Goal: Task Accomplishment & Management: Manage account settings

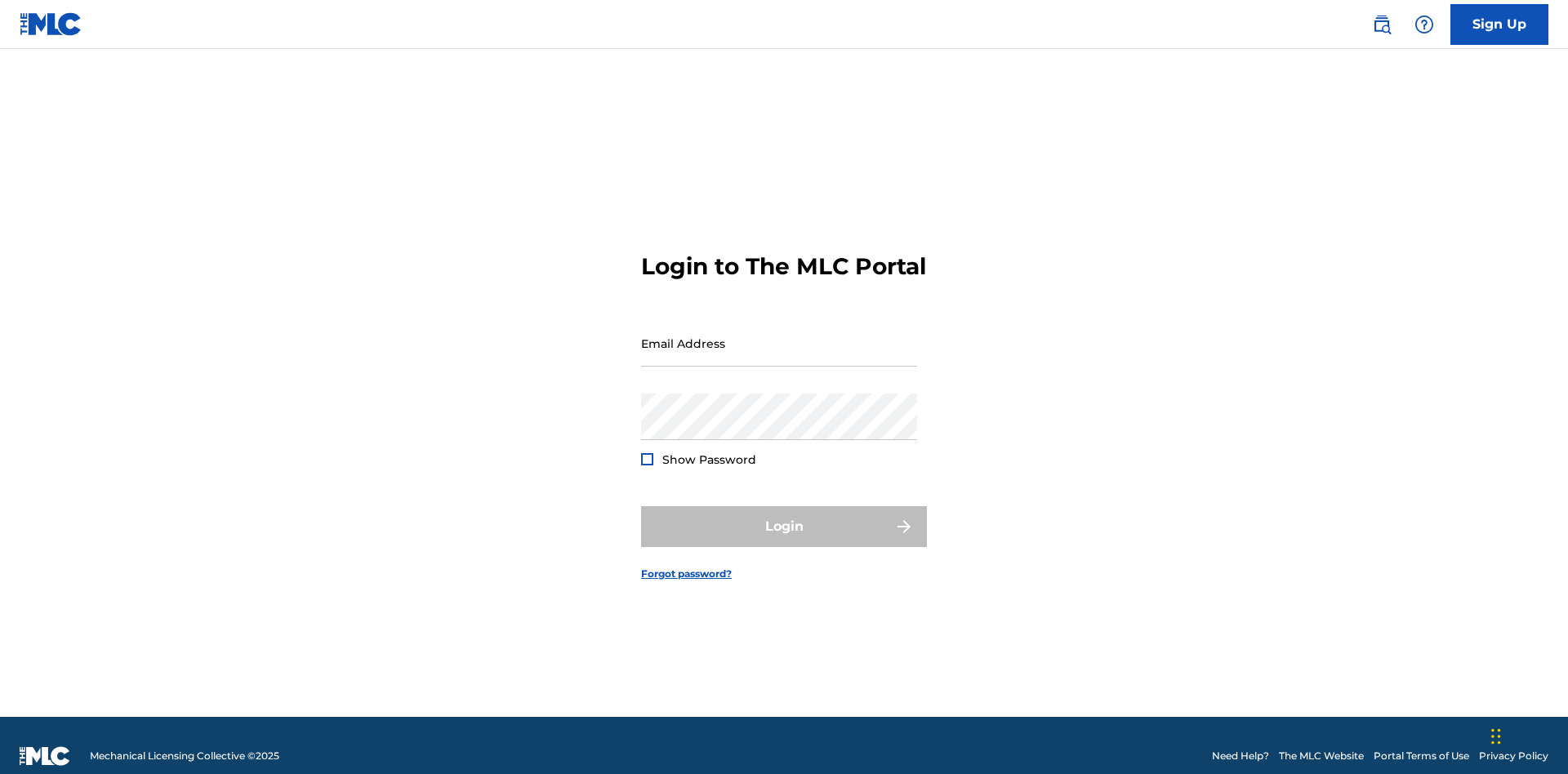
scroll to position [21, 0]
click at [779, 336] on input "Email Address" at bounding box center [779, 343] width 276 height 47
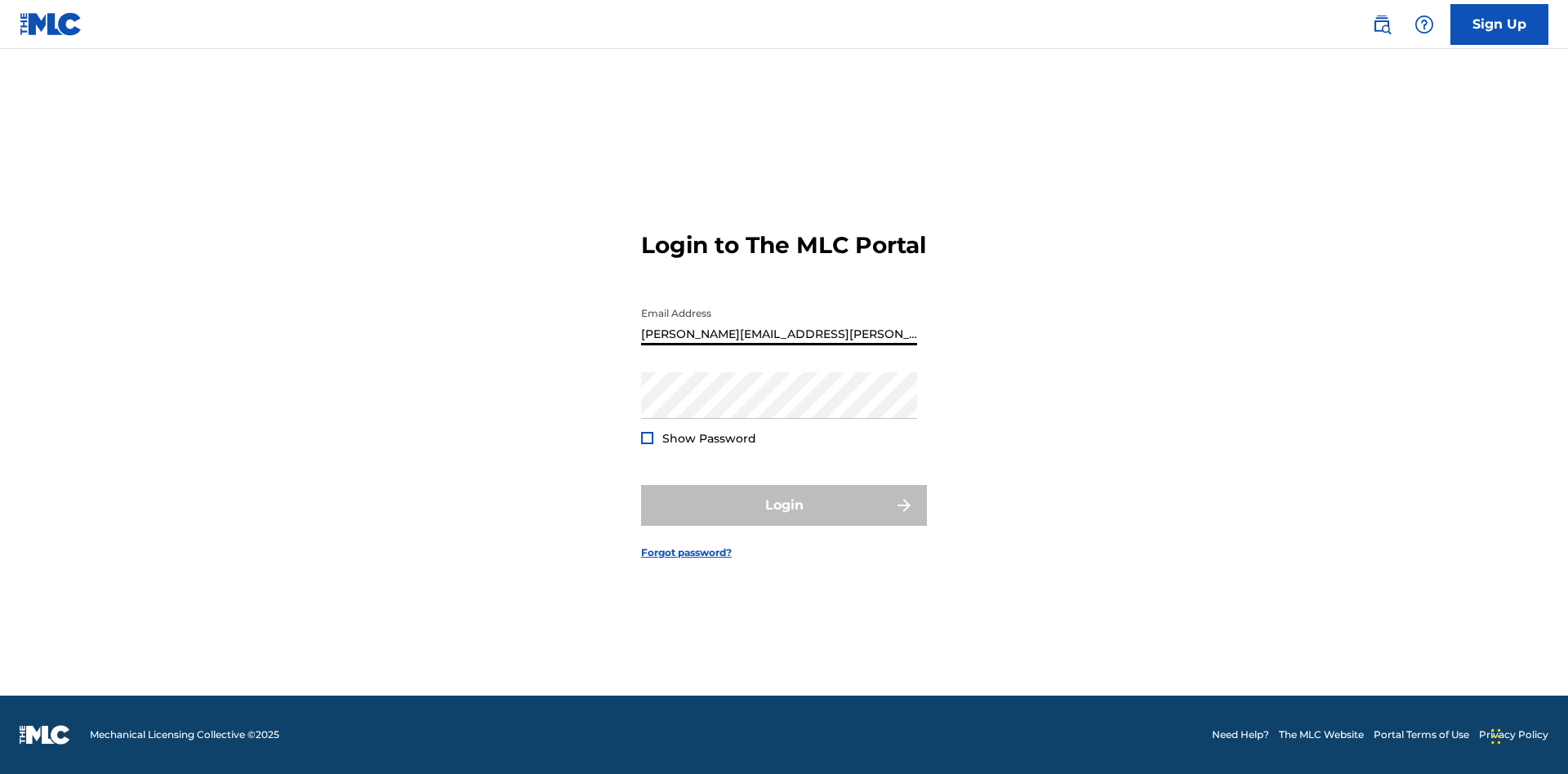
type input "[PERSON_NAME][EMAIL_ADDRESS][PERSON_NAME][DOMAIN_NAME]"
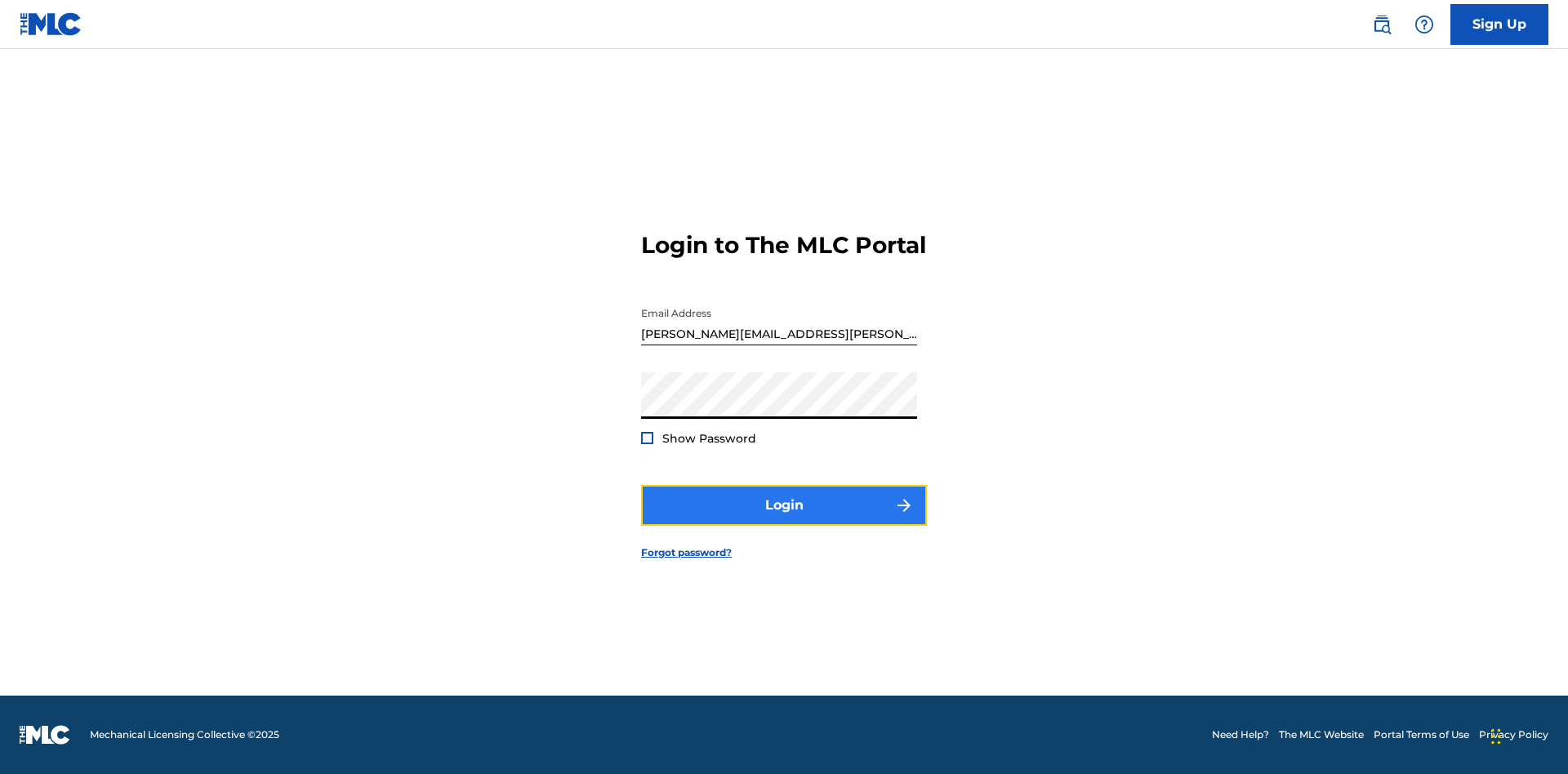
click at [784, 519] on button "Login" at bounding box center [784, 505] width 286 height 41
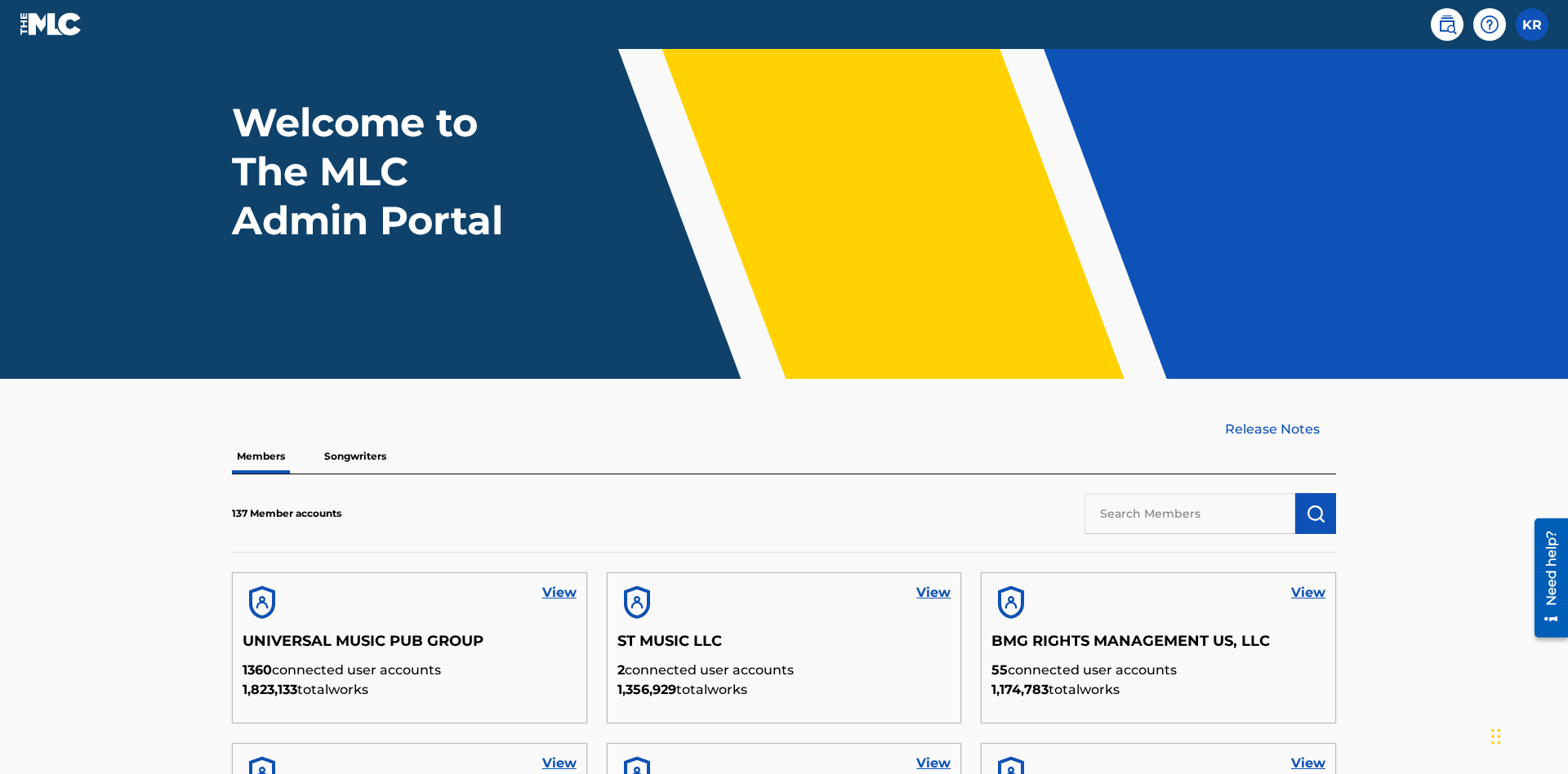
click at [1190, 493] on input "text" at bounding box center [1190, 513] width 211 height 41
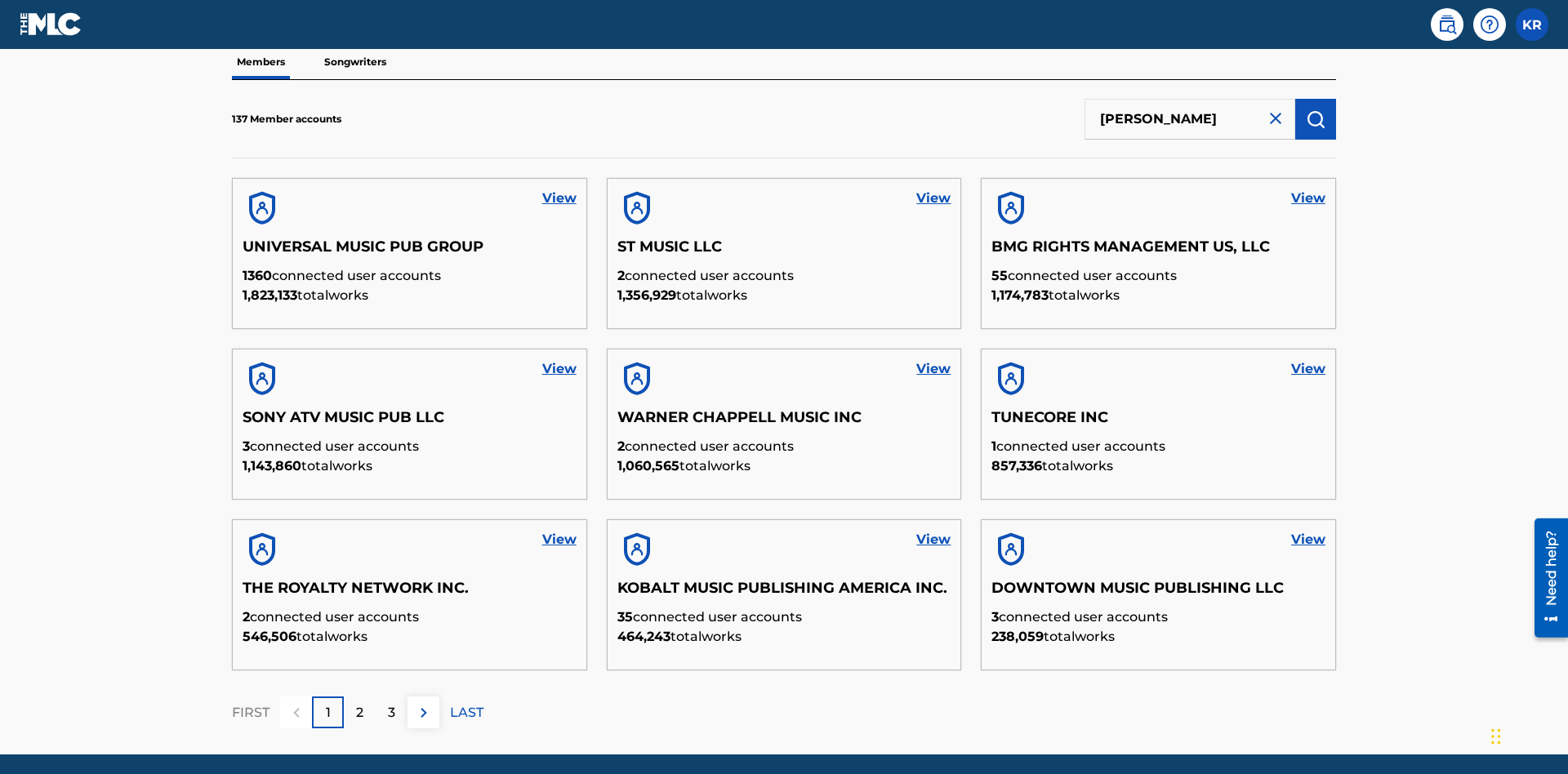
scroll to position [0, 3]
type input "[PERSON_NAME]"
click at [1315, 109] on img "submit" at bounding box center [1316, 119] width 20 height 20
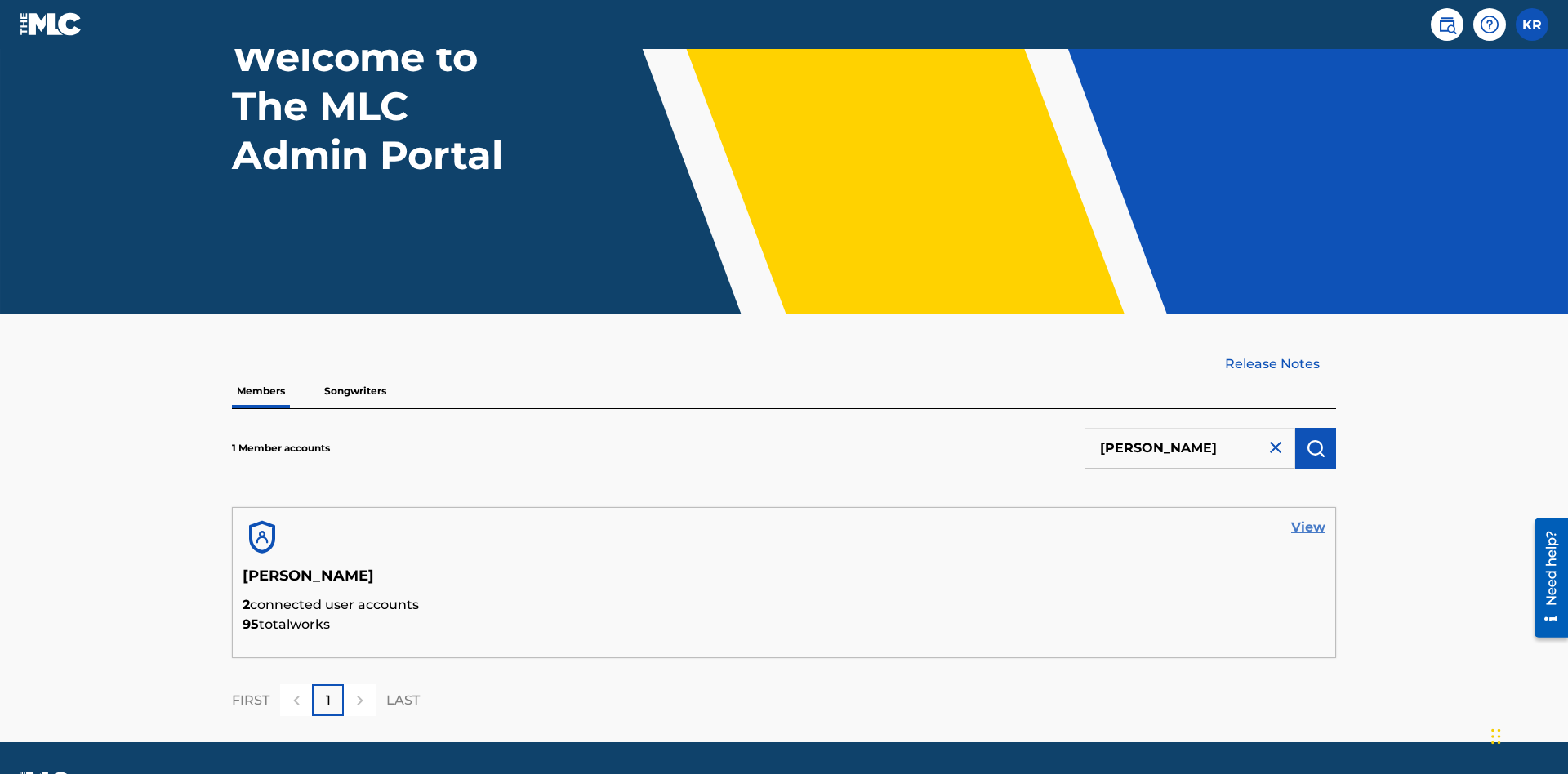
click at [1309, 517] on link "View" at bounding box center [1308, 527] width 34 height 20
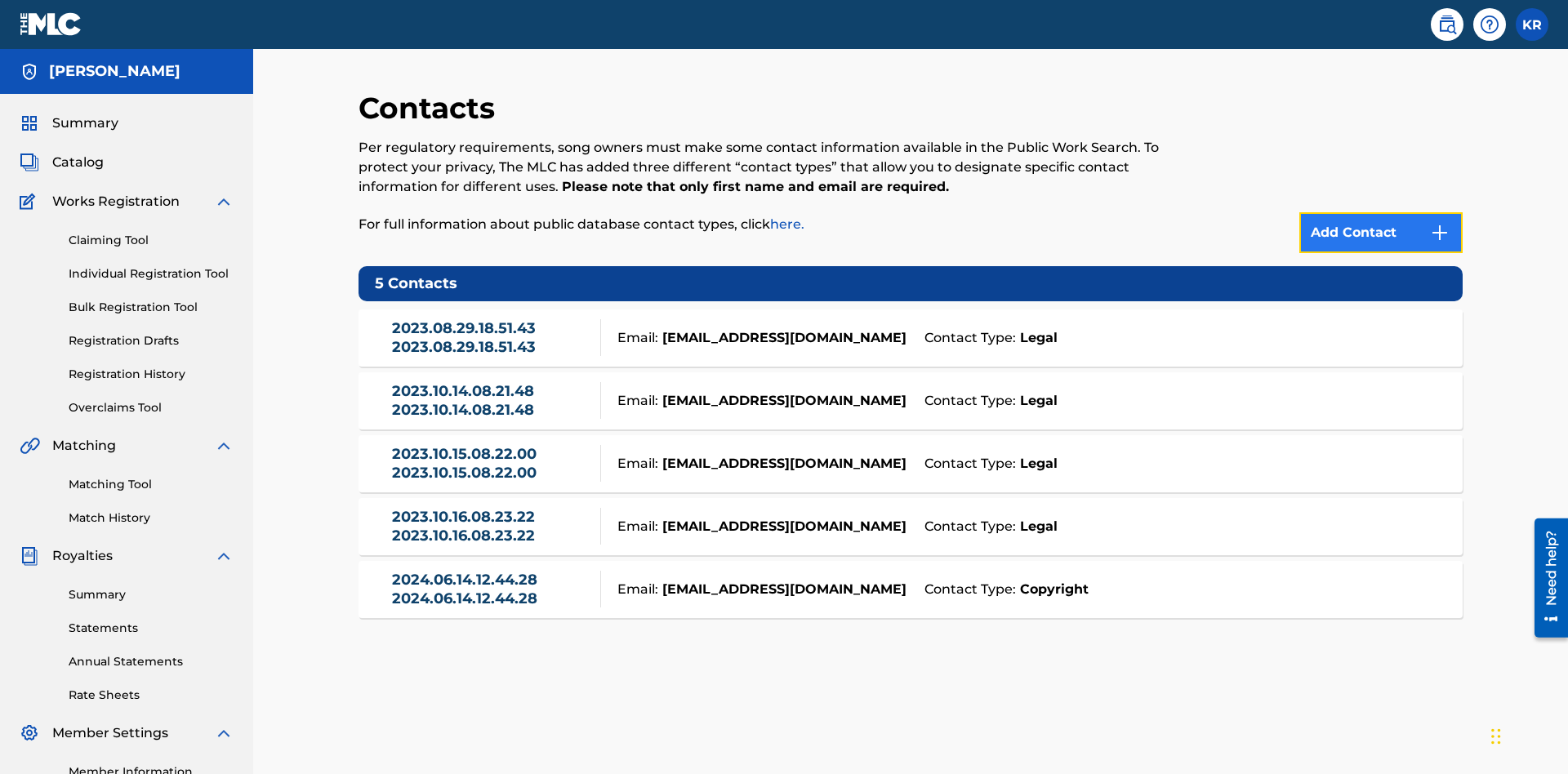
click at [1440, 222] on img at bounding box center [1440, 232] width 20 height 20
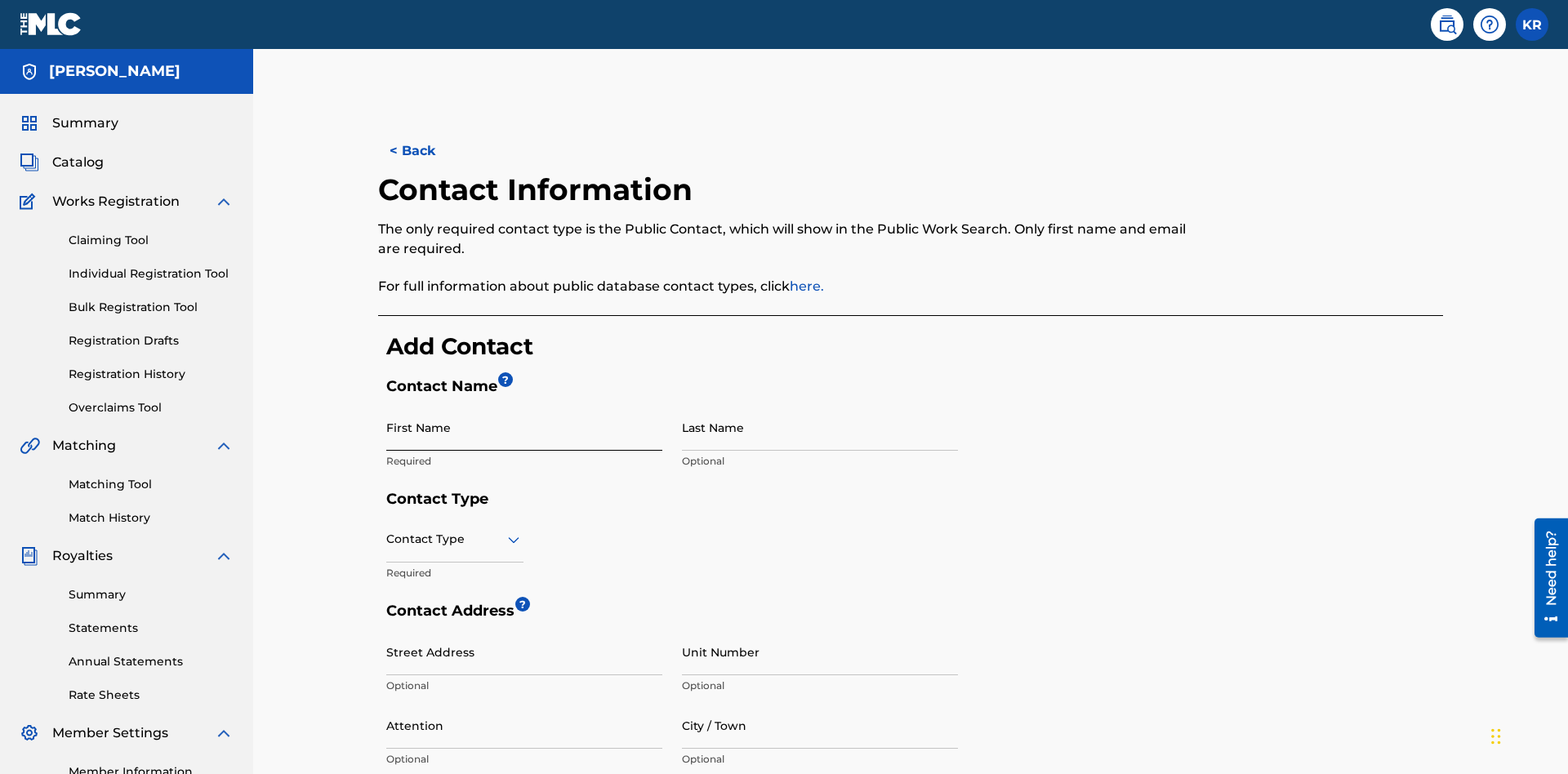
click at [524, 404] on input "First Name" at bounding box center [524, 427] width 276 height 47
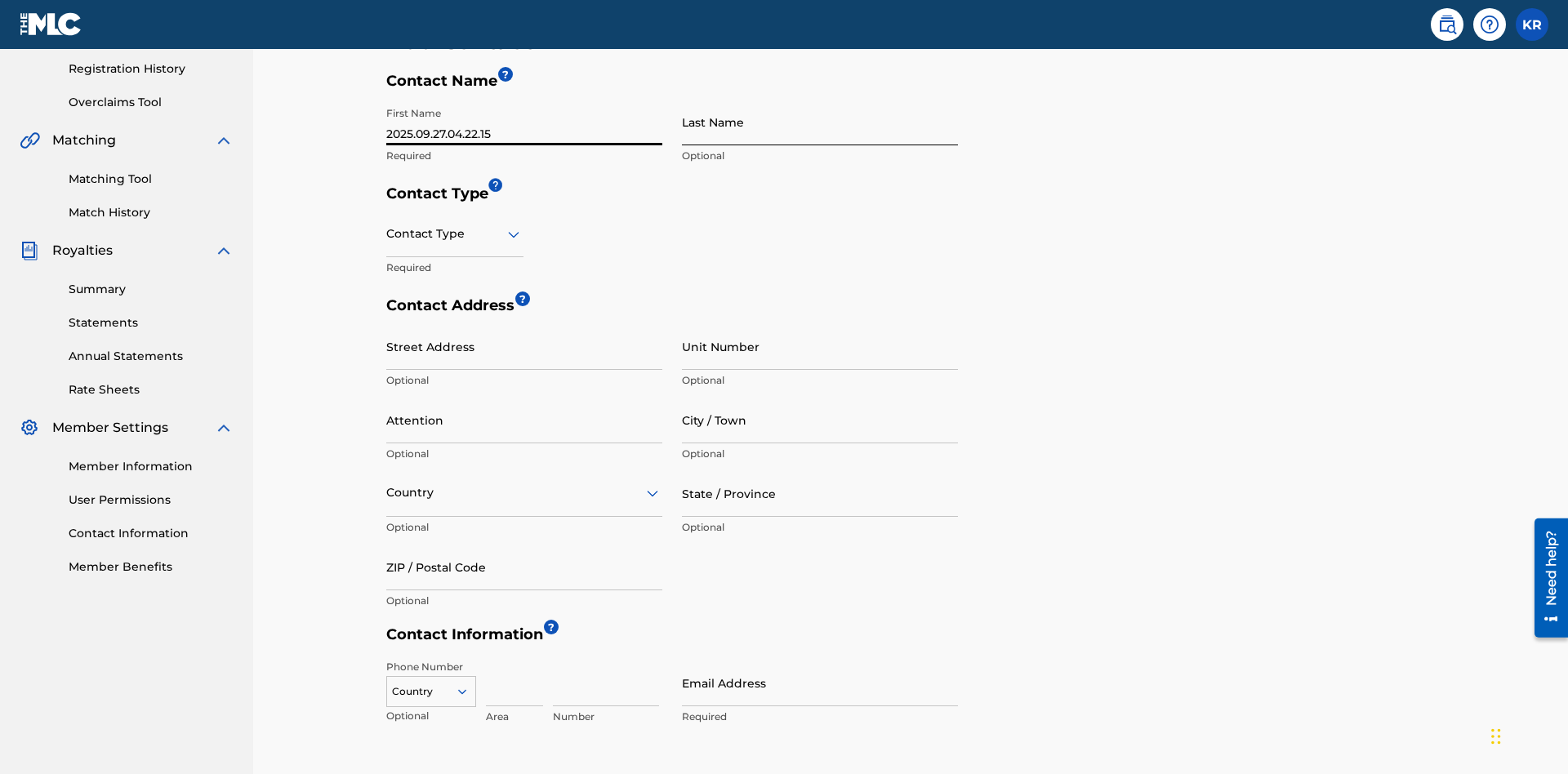
type input "2025.09.27.04.22.15"
click at [820, 122] on input "Last Name" at bounding box center [819, 122] width 276 height 47
type input "2025.09.27.04.22.15"
click at [387, 225] on input "text" at bounding box center [388, 233] width 3 height 17
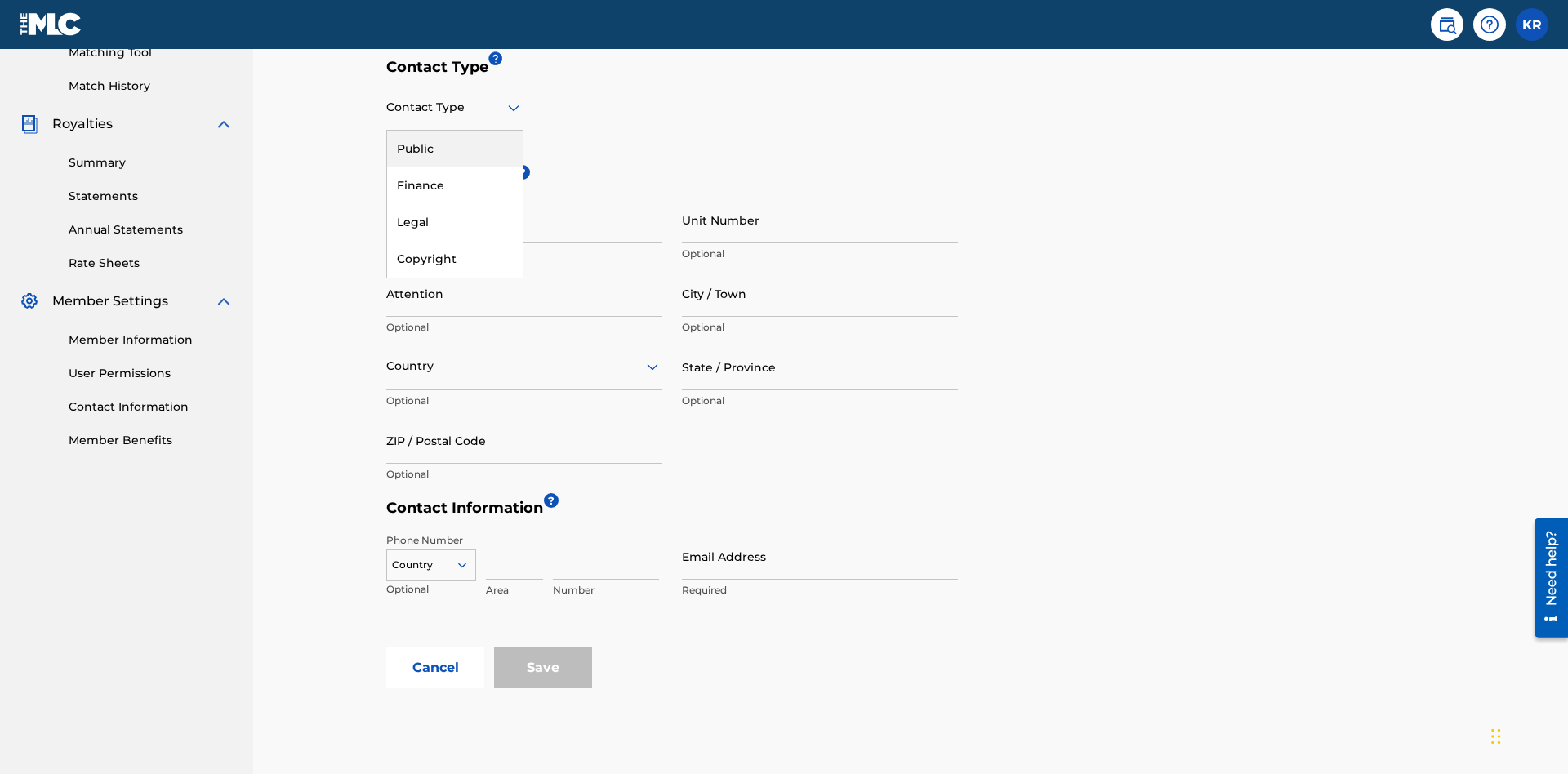
click at [455, 222] on div "Legal" at bounding box center [454, 222] width 136 height 37
click at [820, 270] on input "City / Town" at bounding box center [819, 293] width 276 height 47
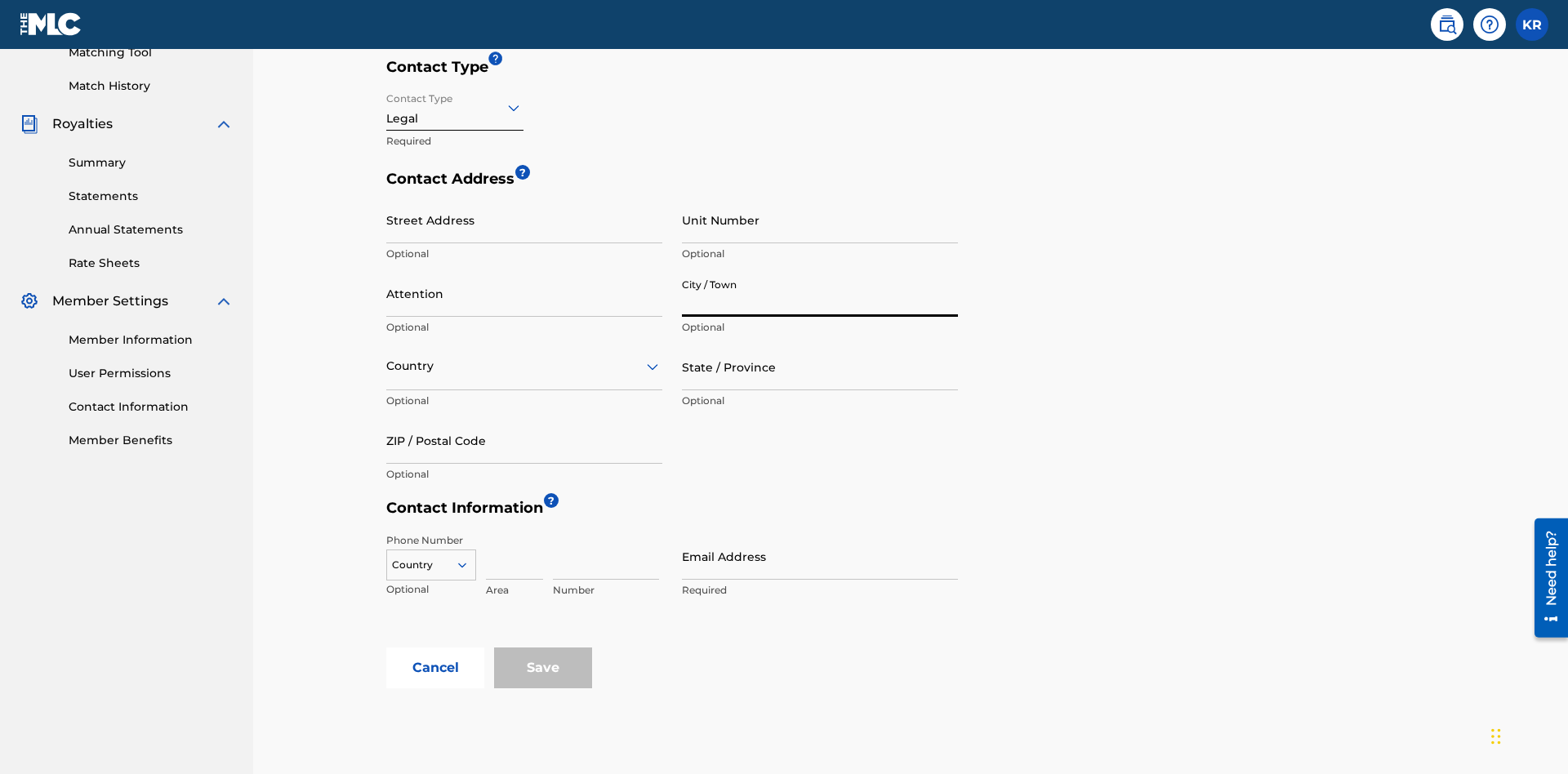
scroll to position [539, 0]
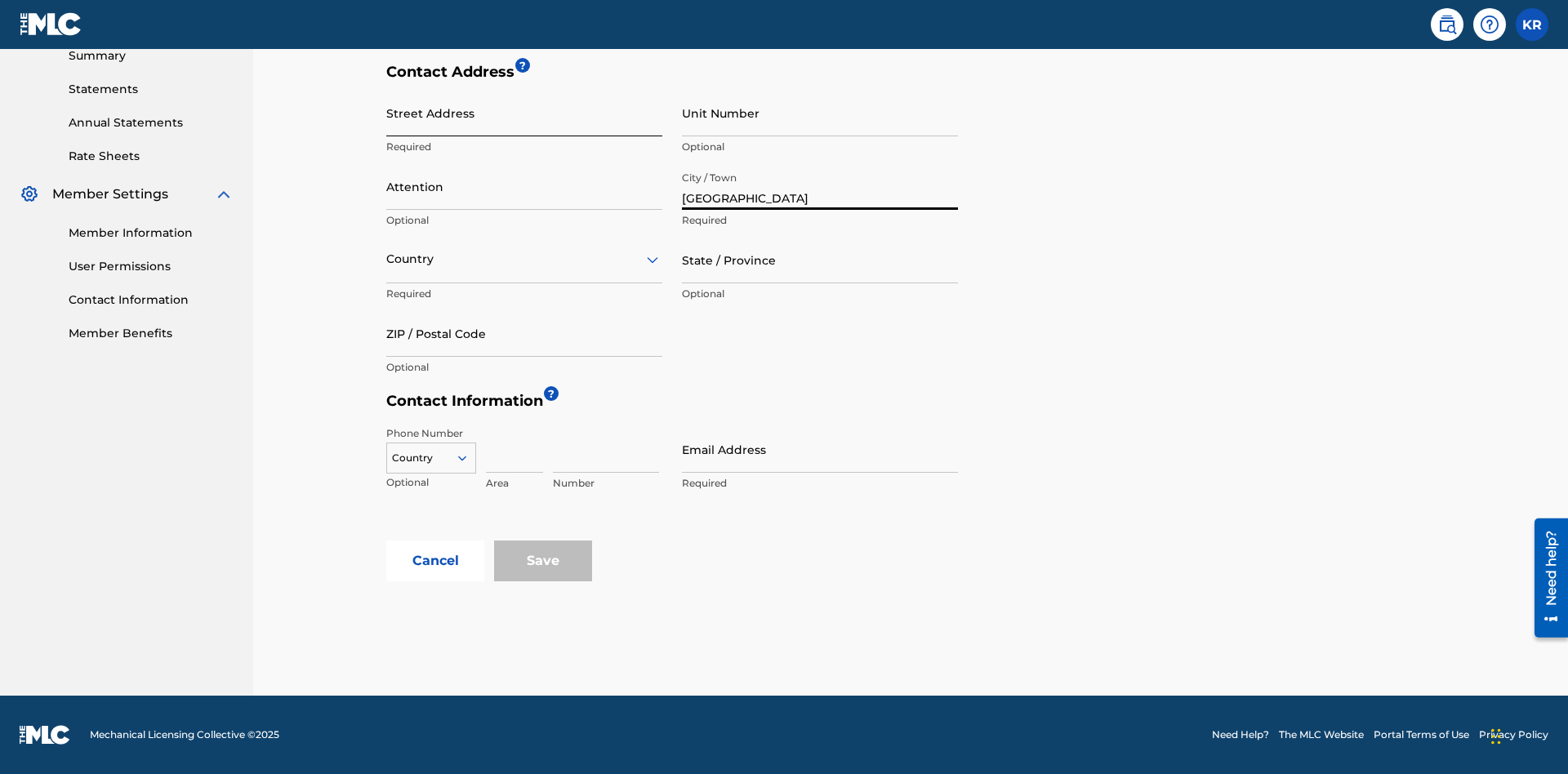
type input "[GEOGRAPHIC_DATA]"
click at [524, 122] on input "Street Address" at bounding box center [524, 113] width 276 height 47
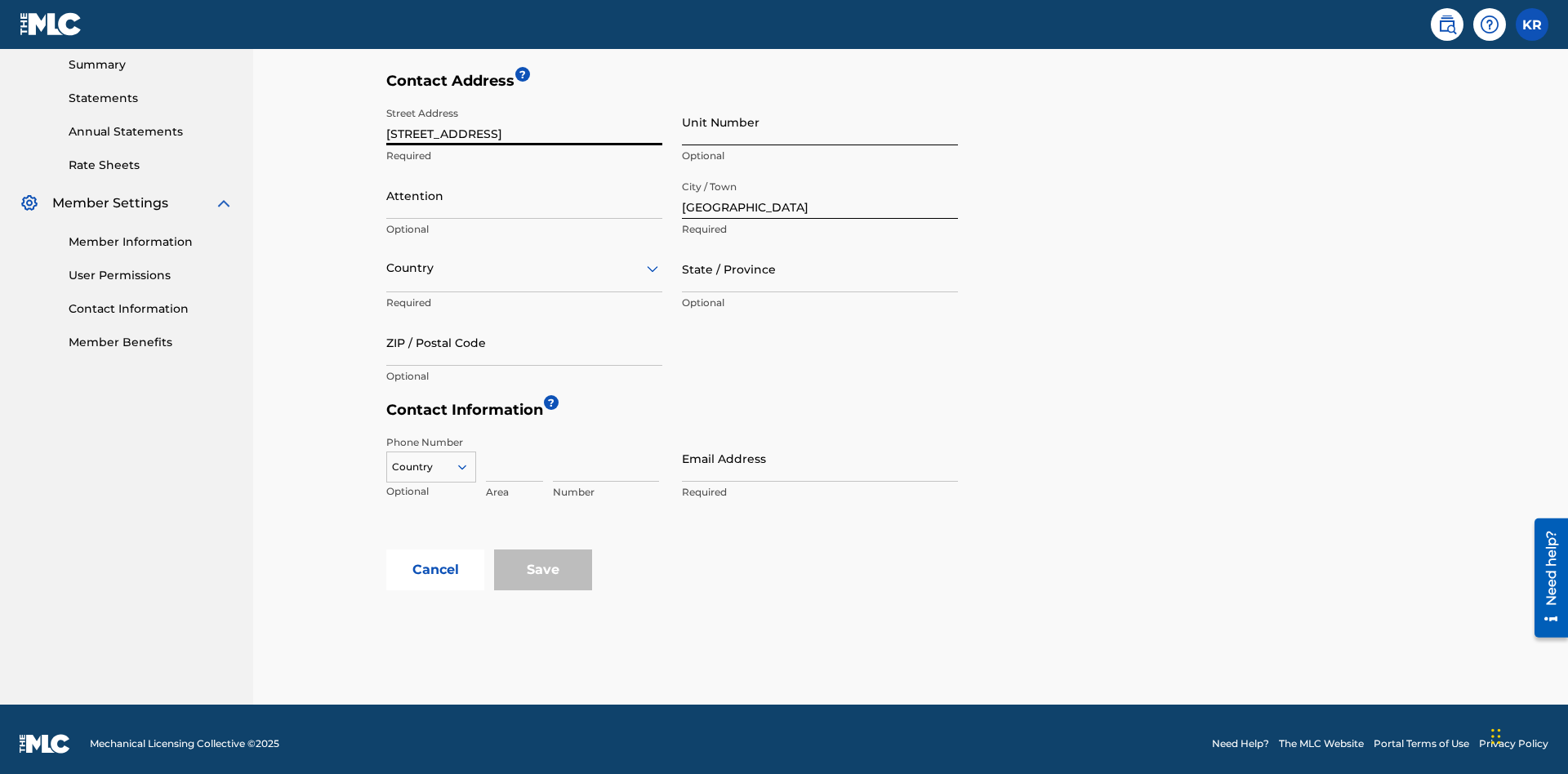
type input "[STREET_ADDRESS]"
click at [820, 122] on input "Unit Number" at bounding box center [819, 122] width 276 height 47
type input "3B"
click at [524, 186] on input "Attention" at bounding box center [524, 196] width 276 height 47
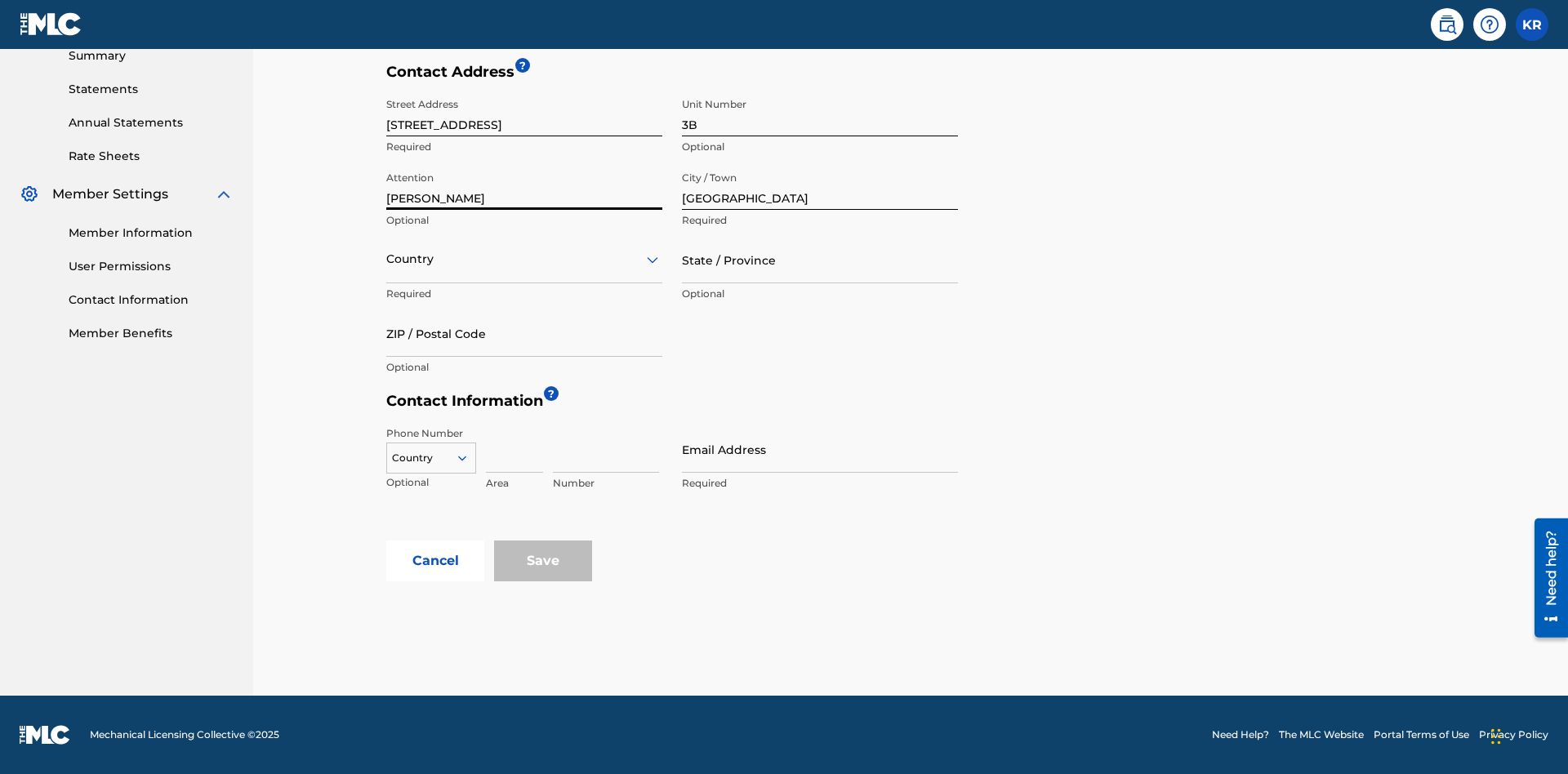
type input "[PERSON_NAME]"
click at [387, 259] on input "text" at bounding box center [388, 259] width 3 height 17
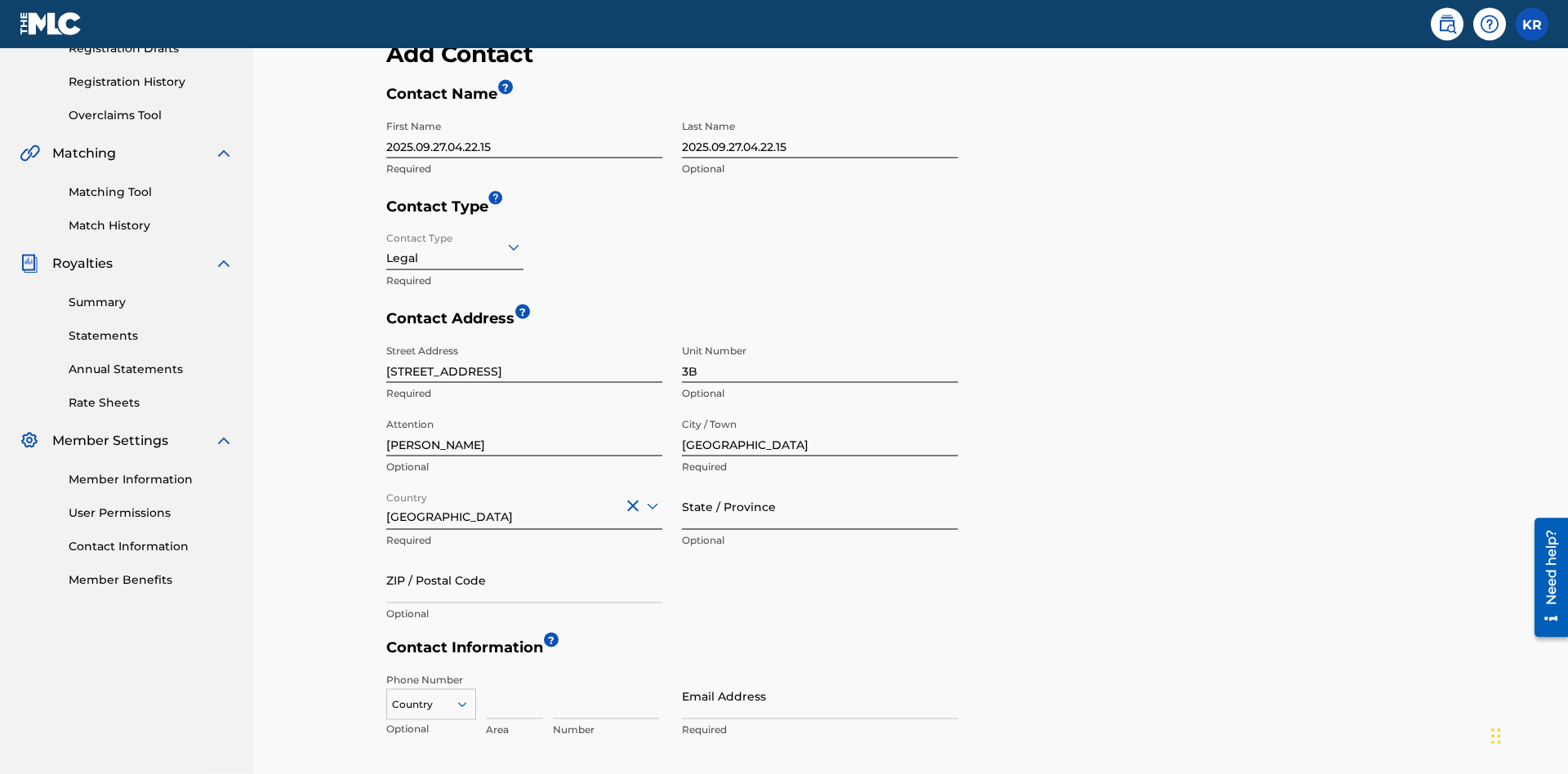
click at [820, 483] on input "State / Province" at bounding box center [819, 507] width 276 height 47
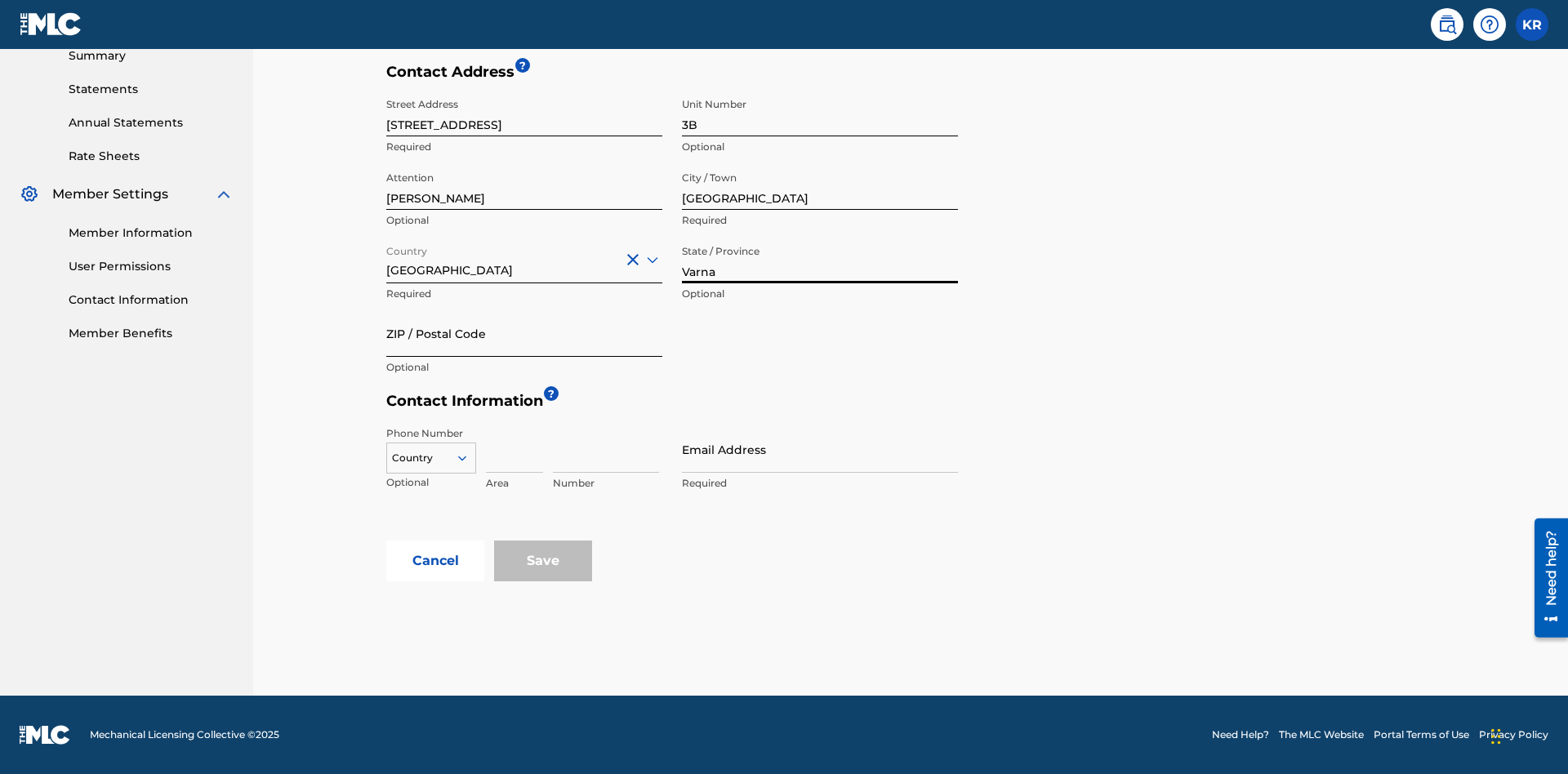
type input "Varna"
click at [524, 333] on input "ZIP / Postal Code" at bounding box center [524, 333] width 276 height 47
type input "V5X 2Z9"
click at [468, 458] on icon at bounding box center [463, 458] width 15 height 15
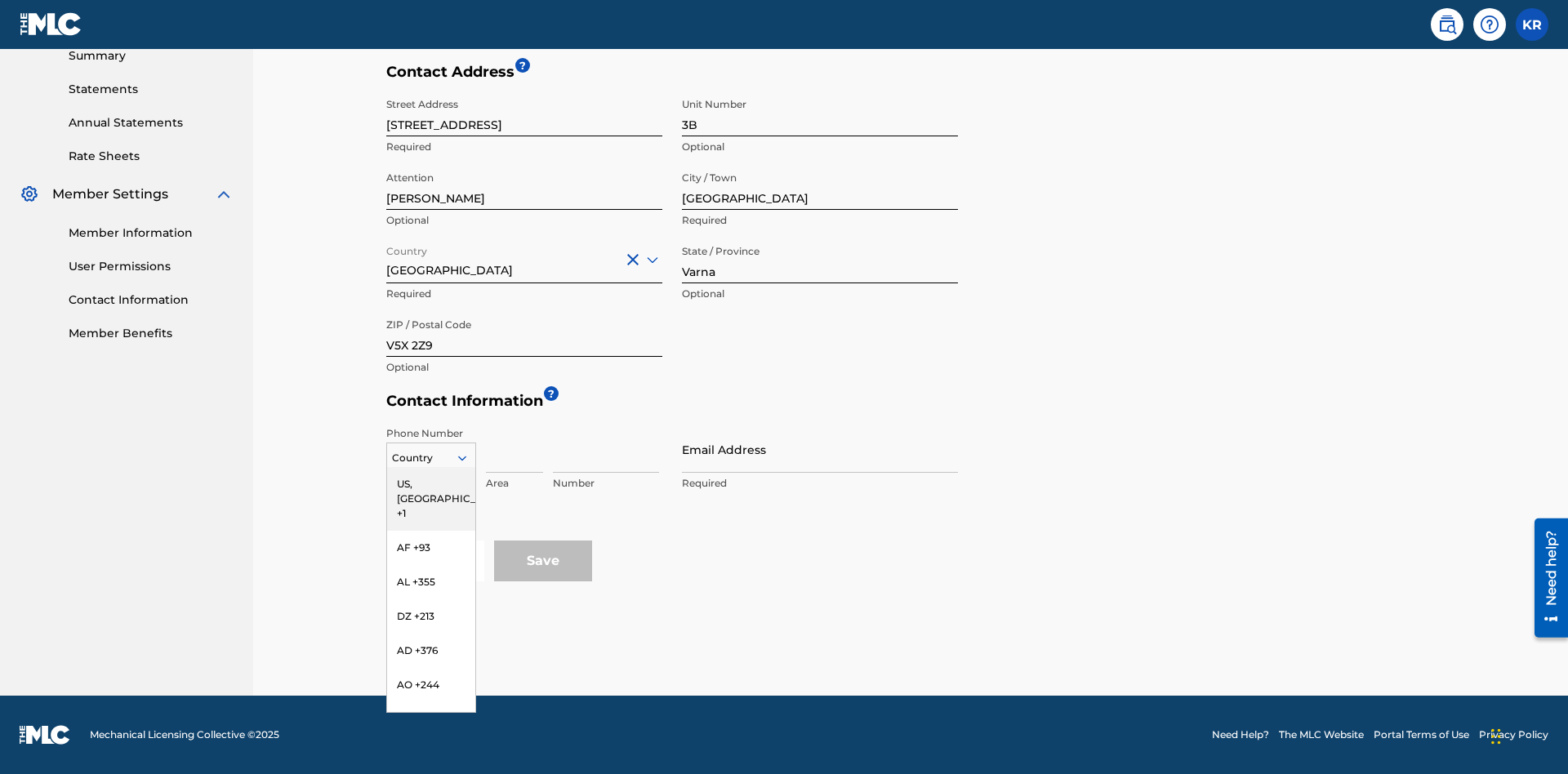
click at [431, 484] on div "US, [GEOGRAPHIC_DATA] +1" at bounding box center [431, 498] width 88 height 63
click at [514, 449] on input at bounding box center [514, 449] width 58 height 47
type input "202"
click at [606, 449] on input at bounding box center [605, 449] width 106 height 47
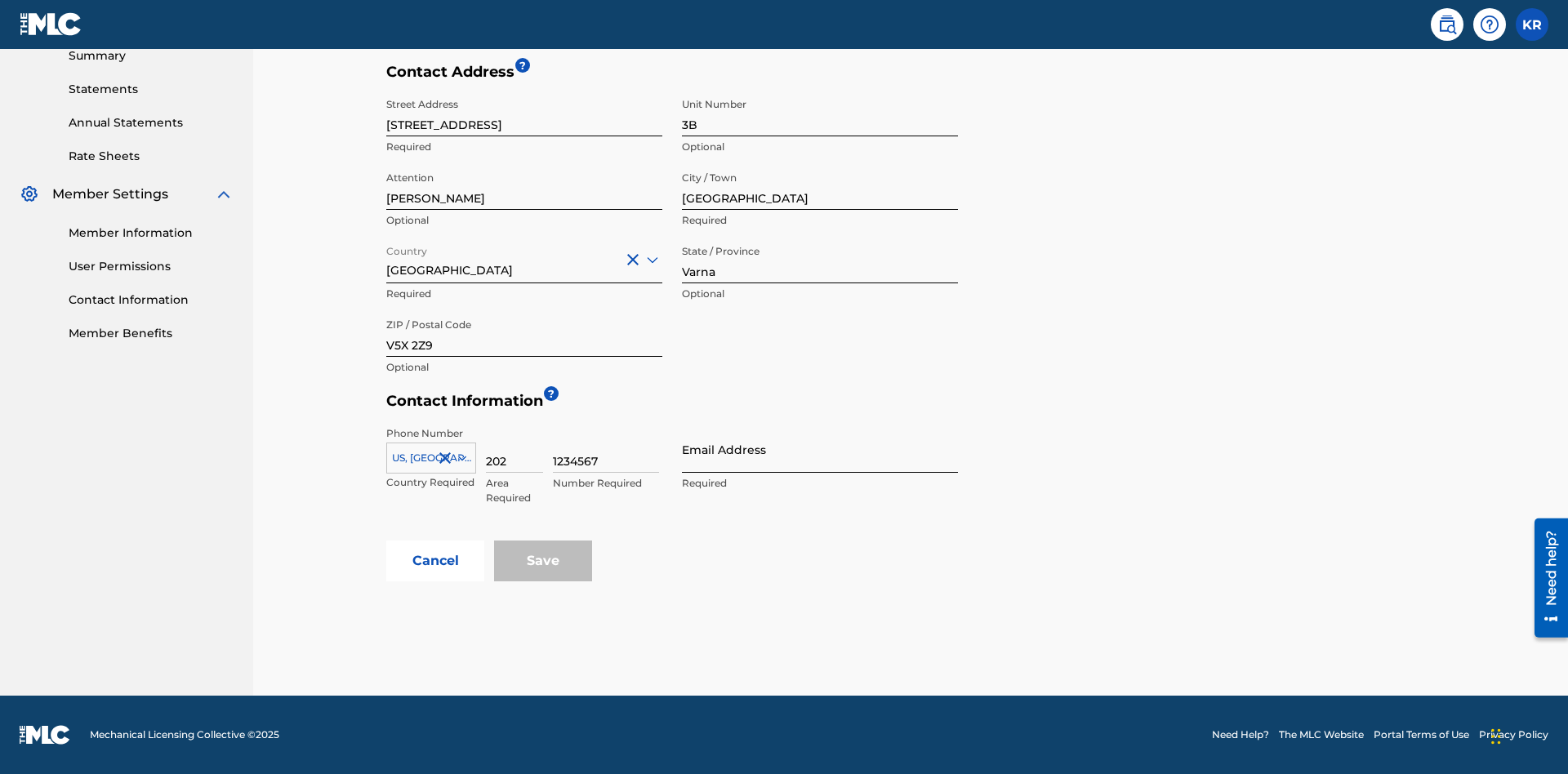
type input "1234567"
click at [820, 449] on input "Email Address" at bounding box center [819, 449] width 276 height 47
type input "[EMAIL_ADDRESS][DOMAIN_NAME]"
click at [435, 561] on button "Cancel" at bounding box center [435, 561] width 98 height 41
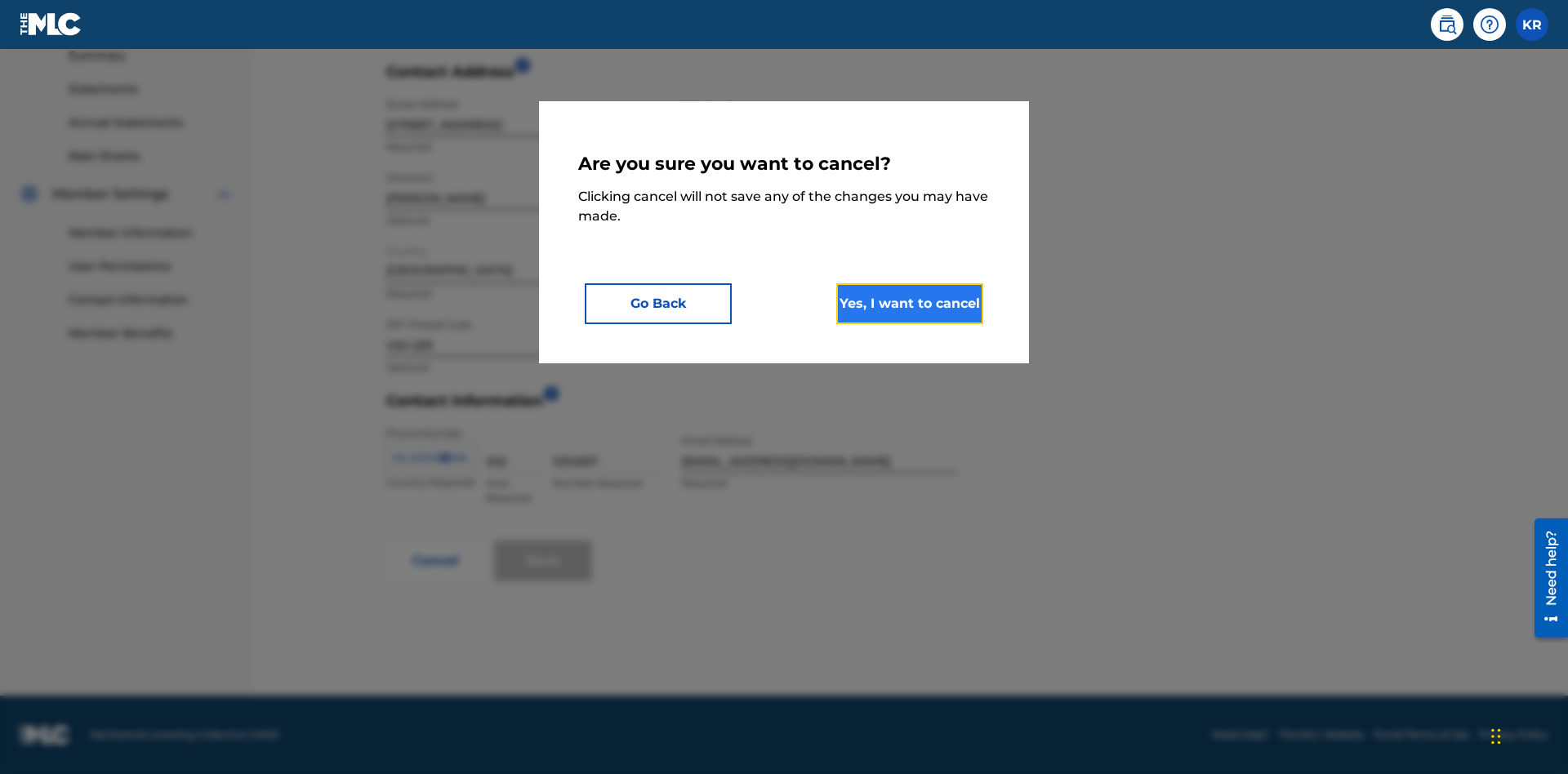
click at [909, 302] on button "Yes, I want to cancel" at bounding box center [909, 303] width 147 height 41
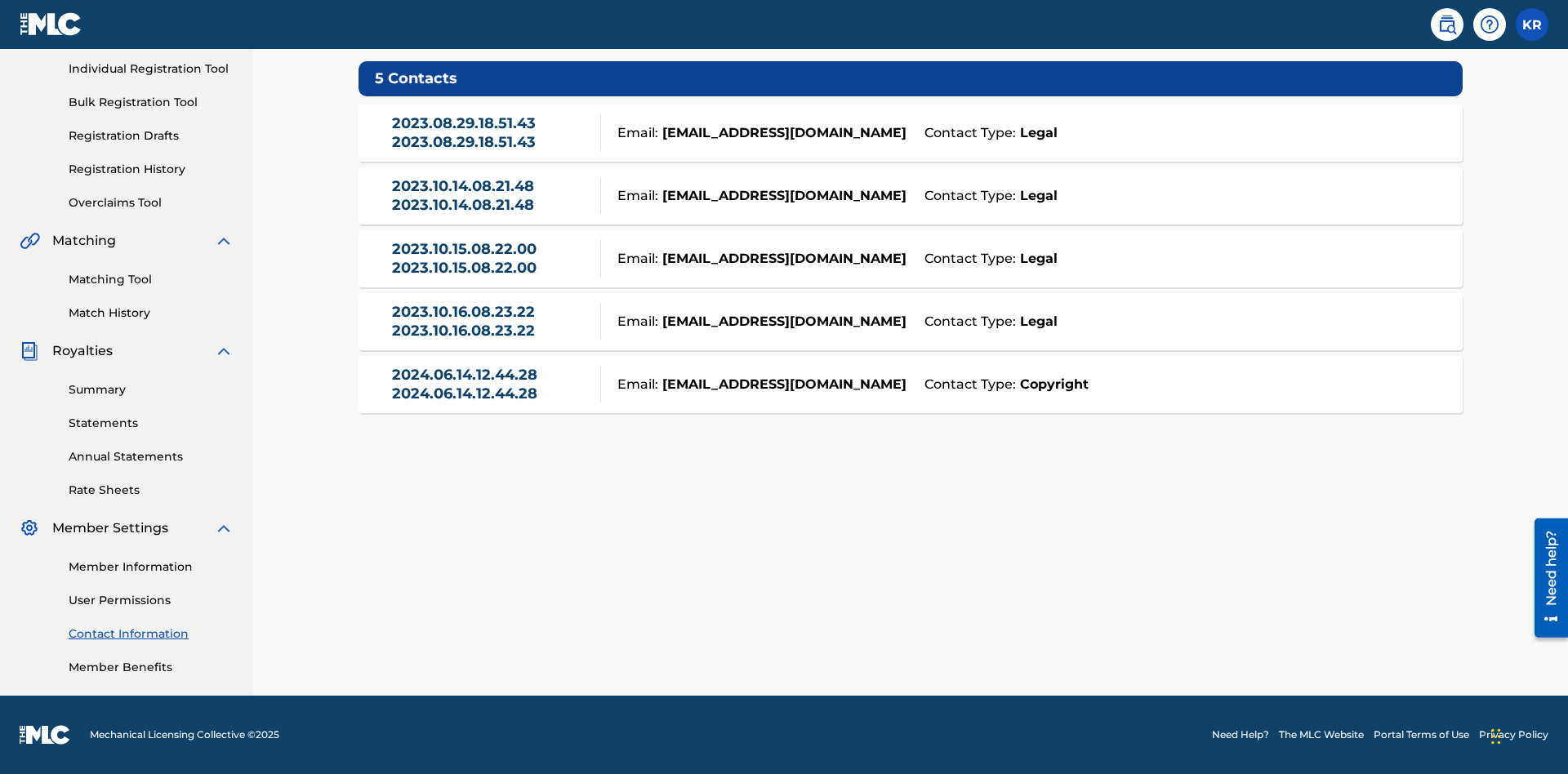
scroll to position [125, 0]
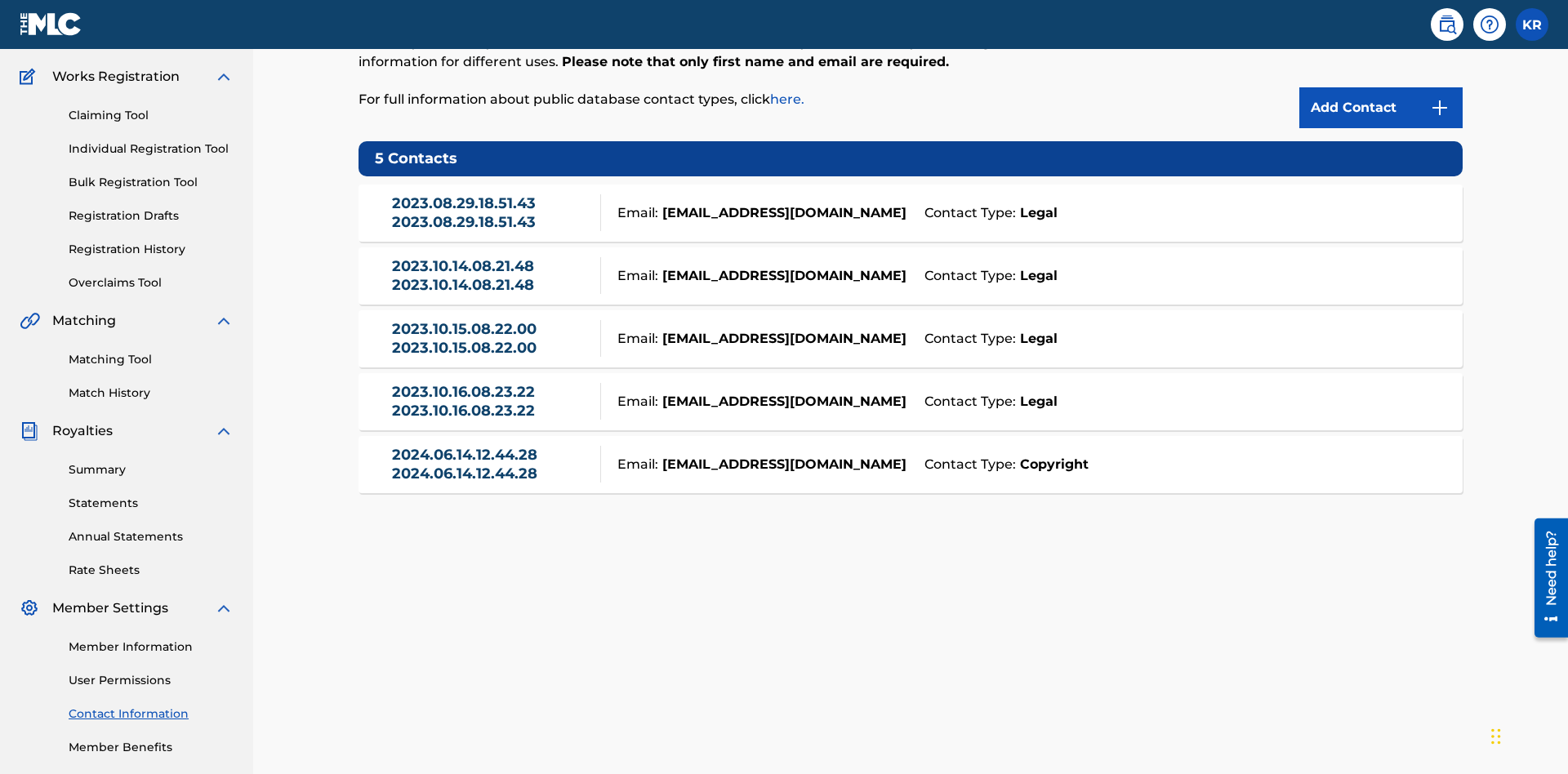
click at [910, 203] on div "Email: [EMAIL_ADDRESS][DOMAIN_NAME]" at bounding box center [758, 213] width 314 height 20
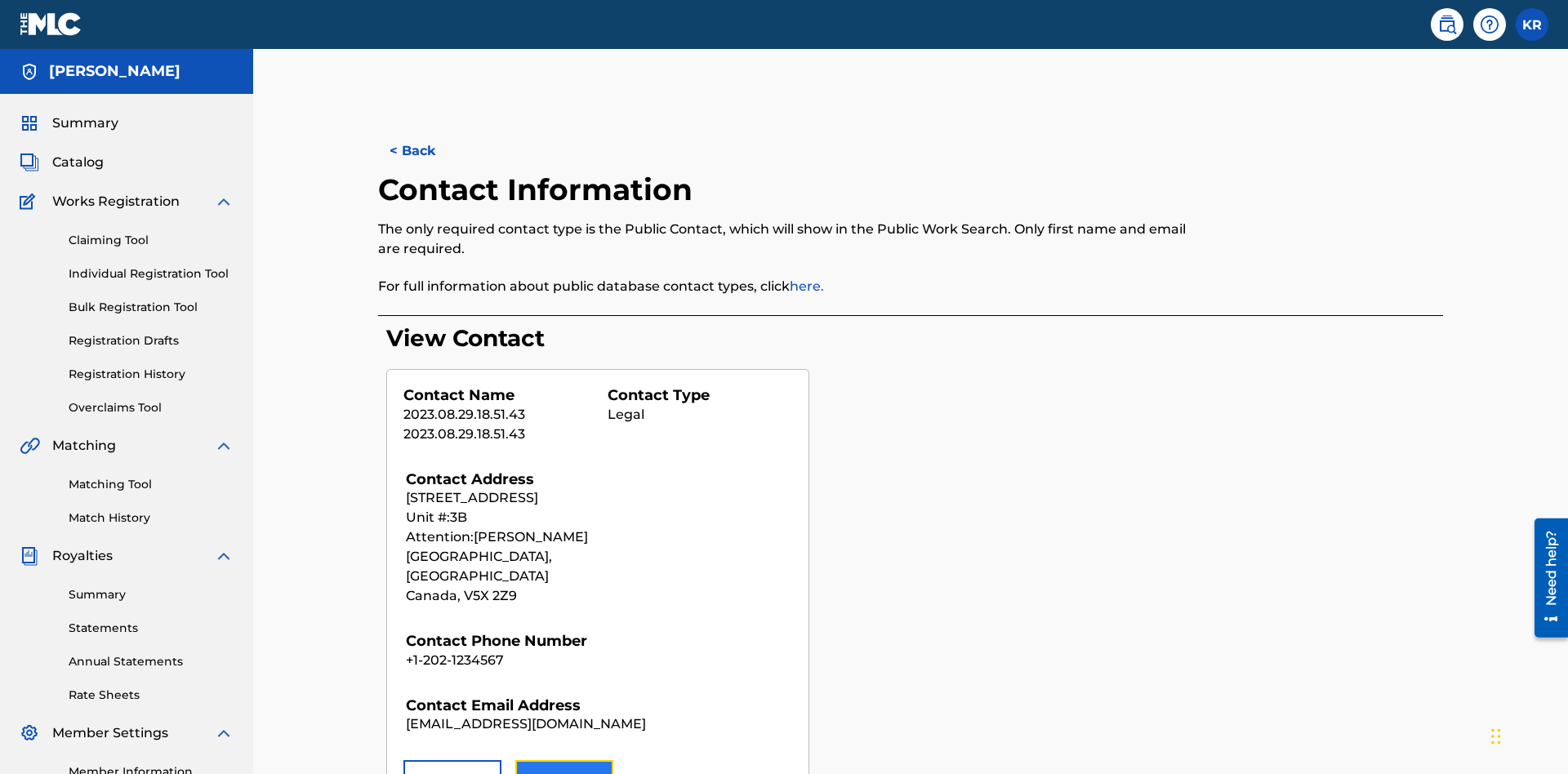
click at [564, 760] on button "Edit" at bounding box center [564, 780] width 98 height 41
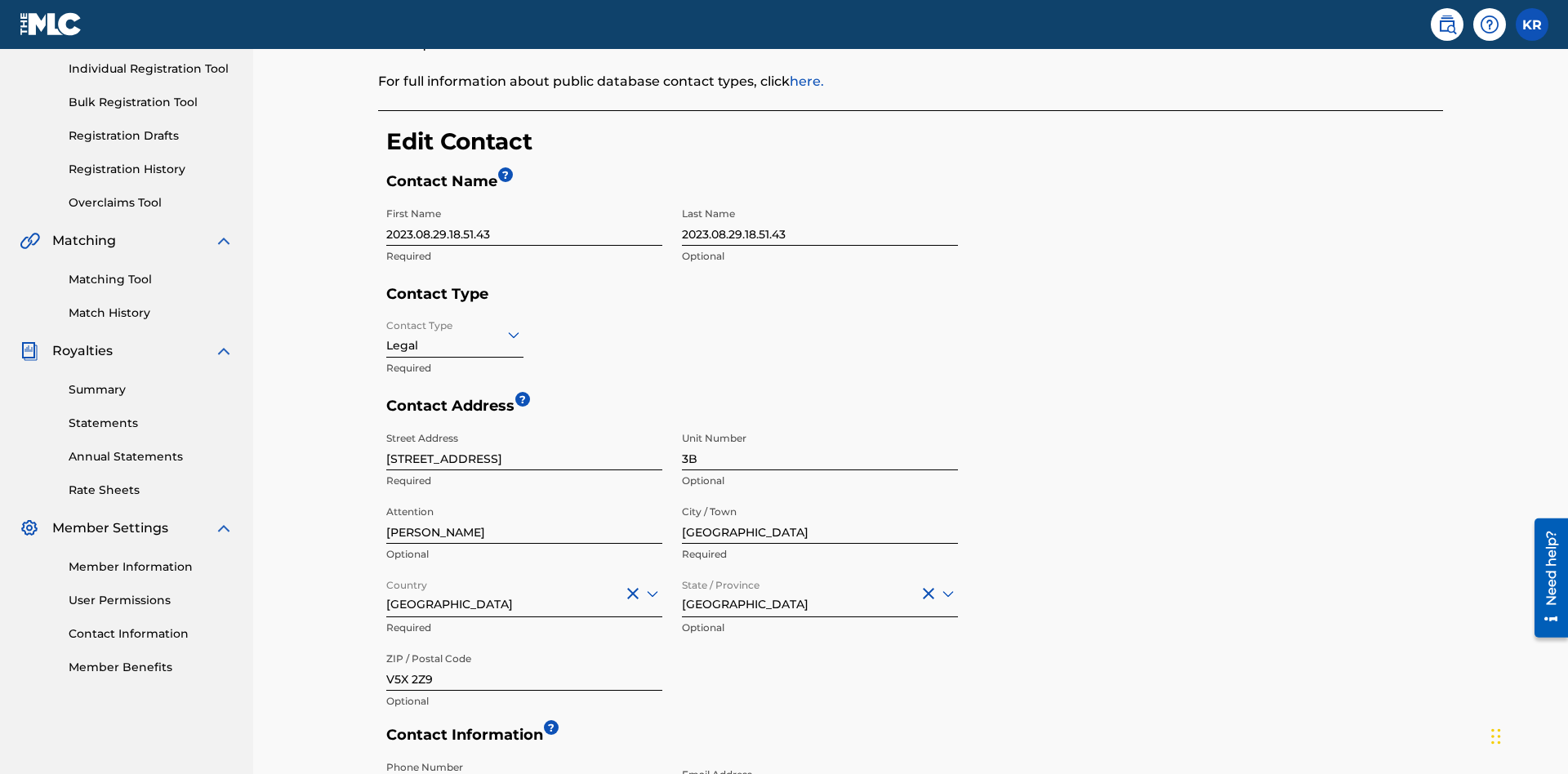
scroll to position [305, 0]
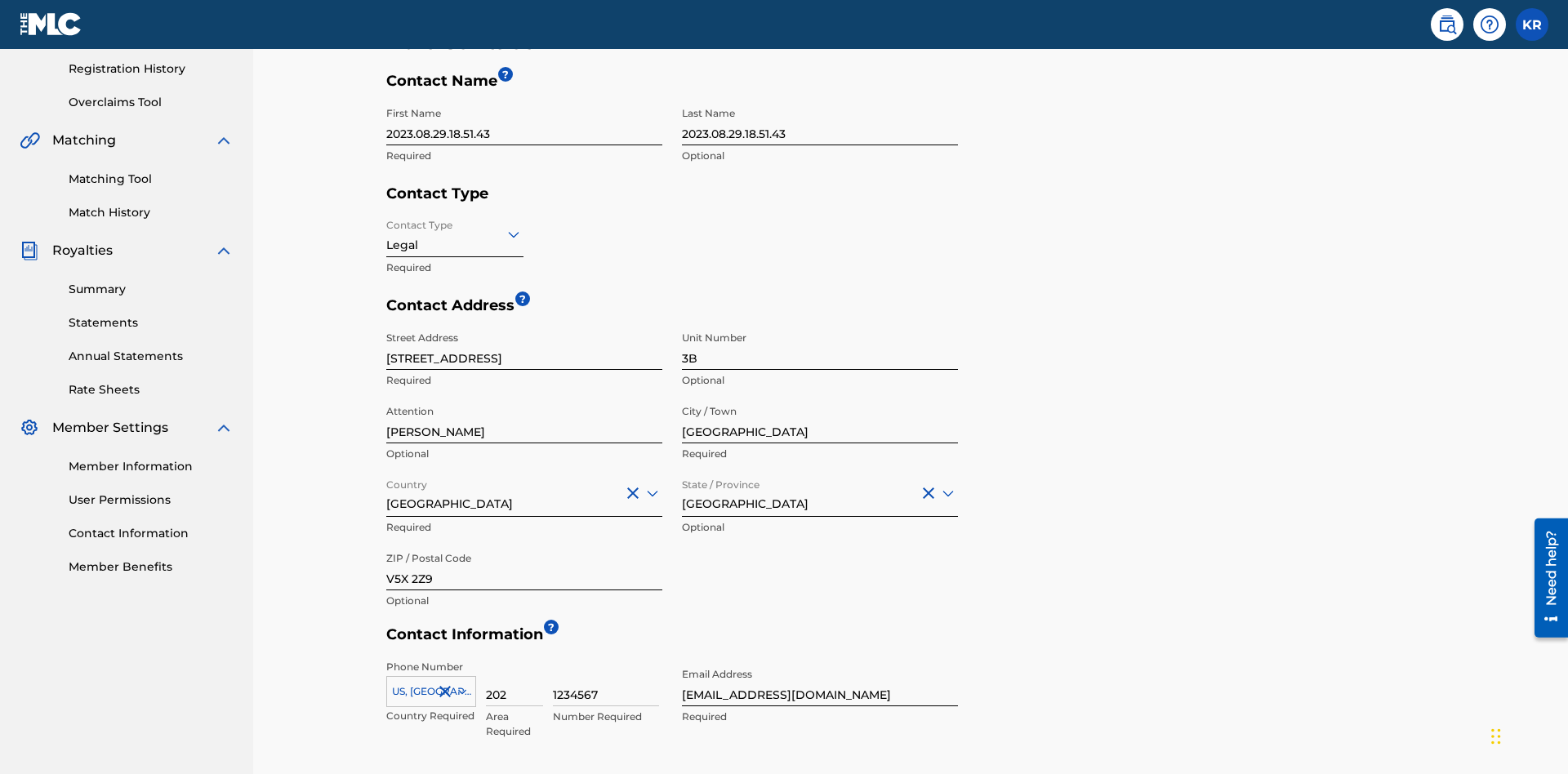
click at [524, 122] on input "2023.08.29.18.51.43" at bounding box center [524, 122] width 276 height 47
type input "2025.09.27.04.23.16"
click at [820, 122] on input "2023.08.29.18.51.43" at bounding box center [819, 122] width 276 height 47
type input "2025.09.27.04.23.16"
click at [387, 225] on input "Contact Type" at bounding box center [388, 233] width 3 height 17
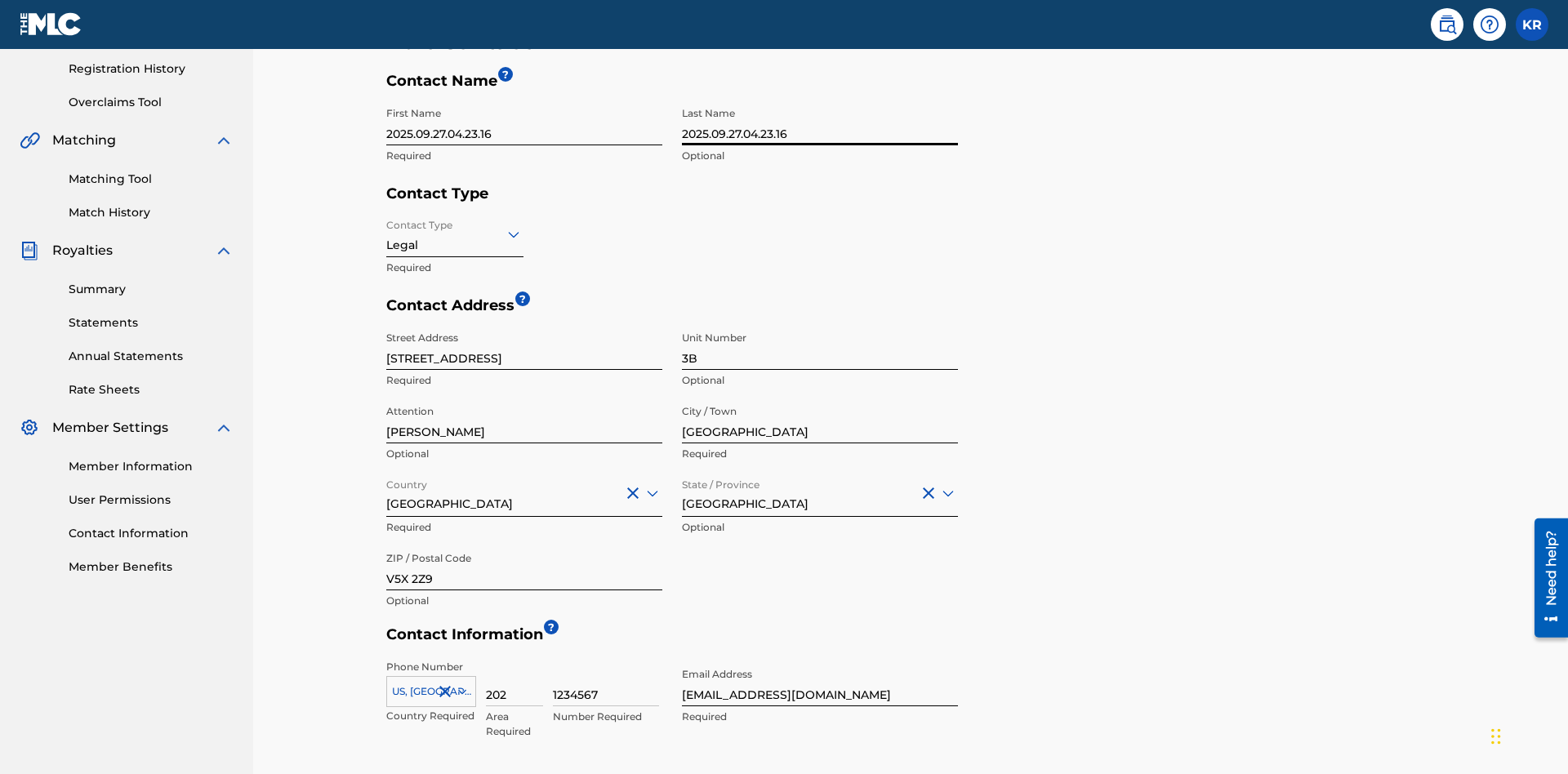
scroll to position [432, 0]
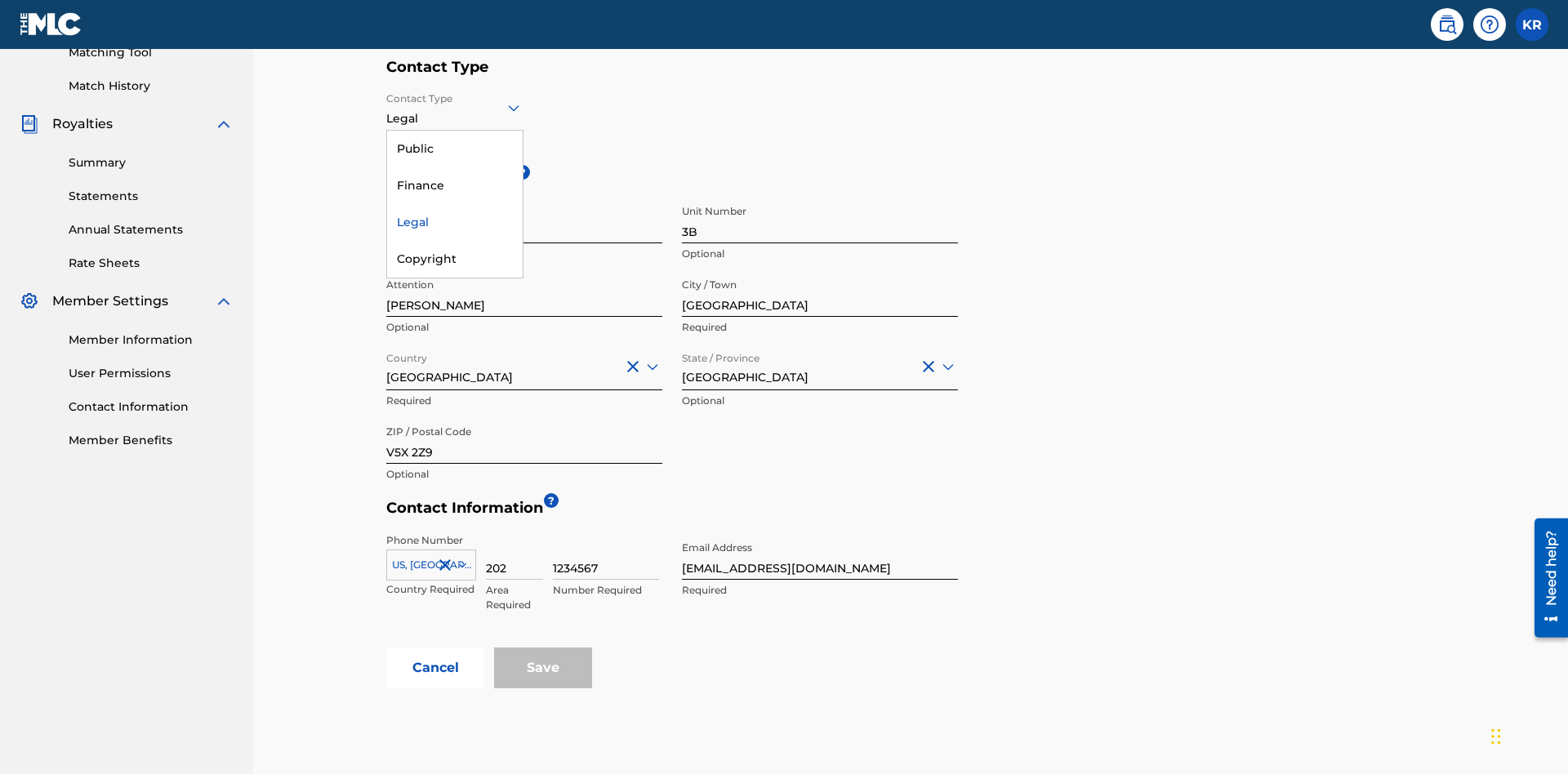
click at [455, 222] on div "Legal" at bounding box center [454, 222] width 136 height 37
click at [820, 270] on input "[GEOGRAPHIC_DATA]" at bounding box center [819, 293] width 276 height 47
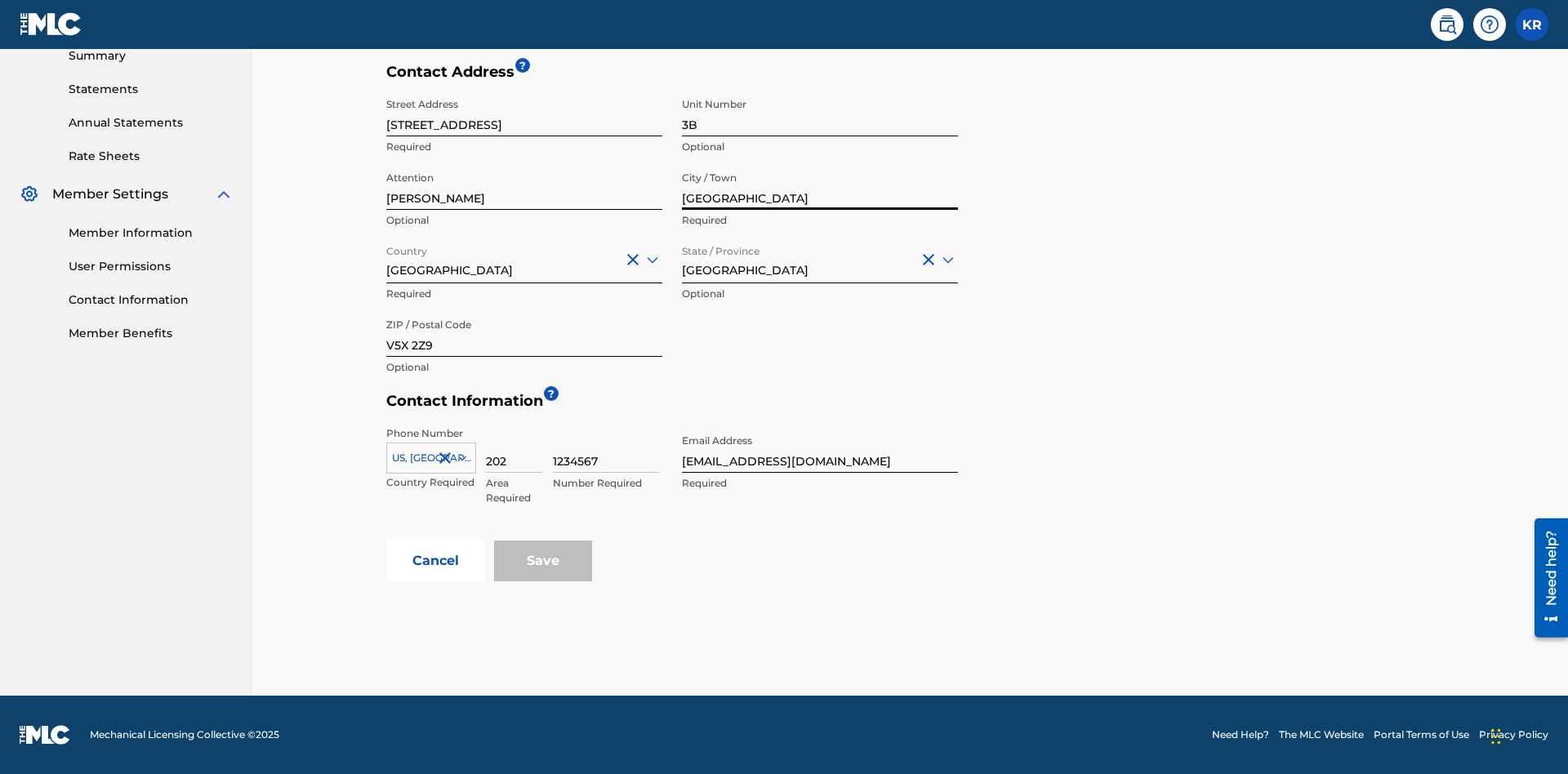
scroll to position [530, 0]
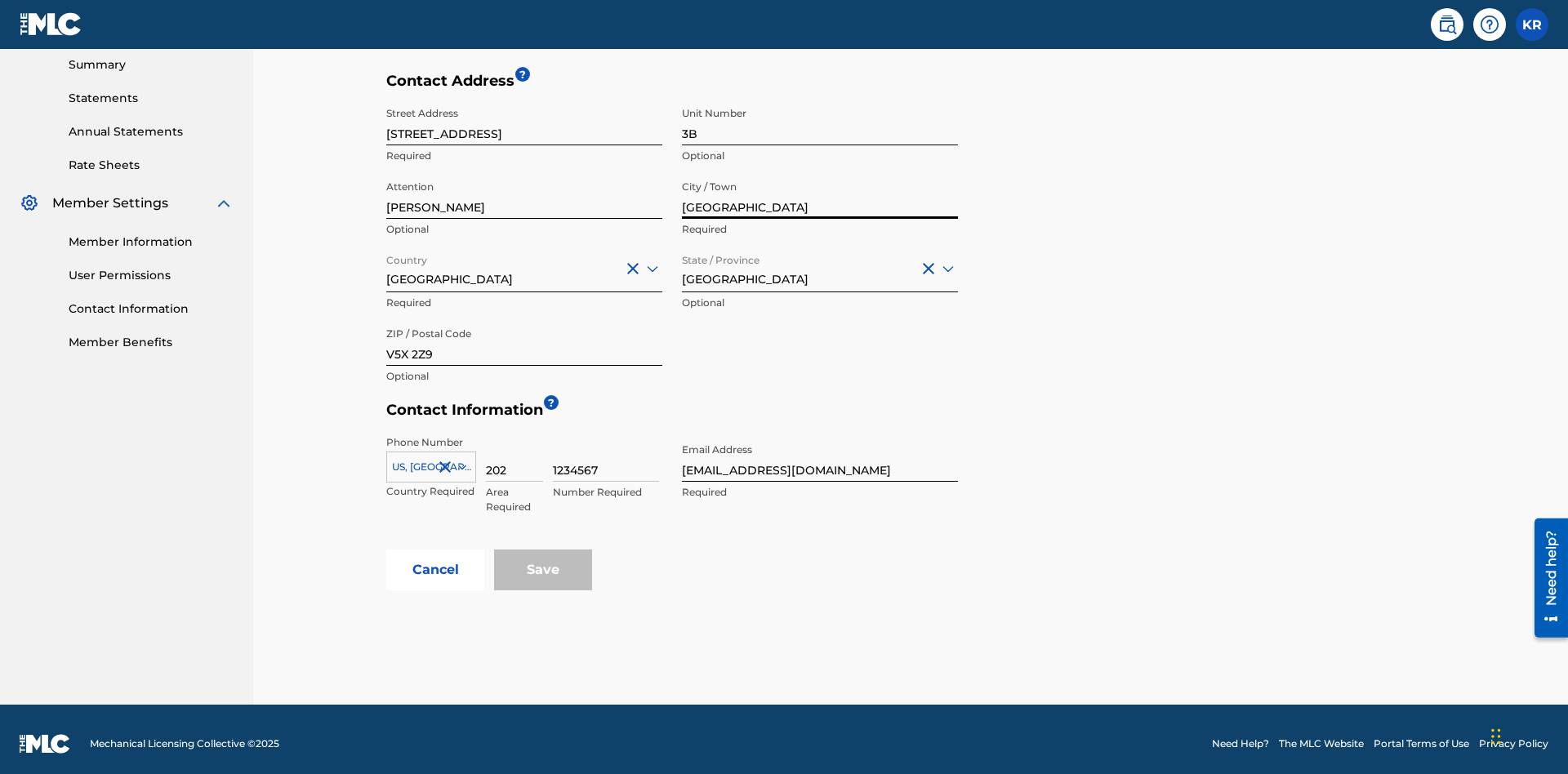
type input "[GEOGRAPHIC_DATA]"
click at [524, 122] on input "[STREET_ADDRESS]" at bounding box center [524, 122] width 276 height 47
type input "[STREET_ADDRESS]"
click at [820, 122] on input "3B" at bounding box center [819, 122] width 276 height 47
type input "77"
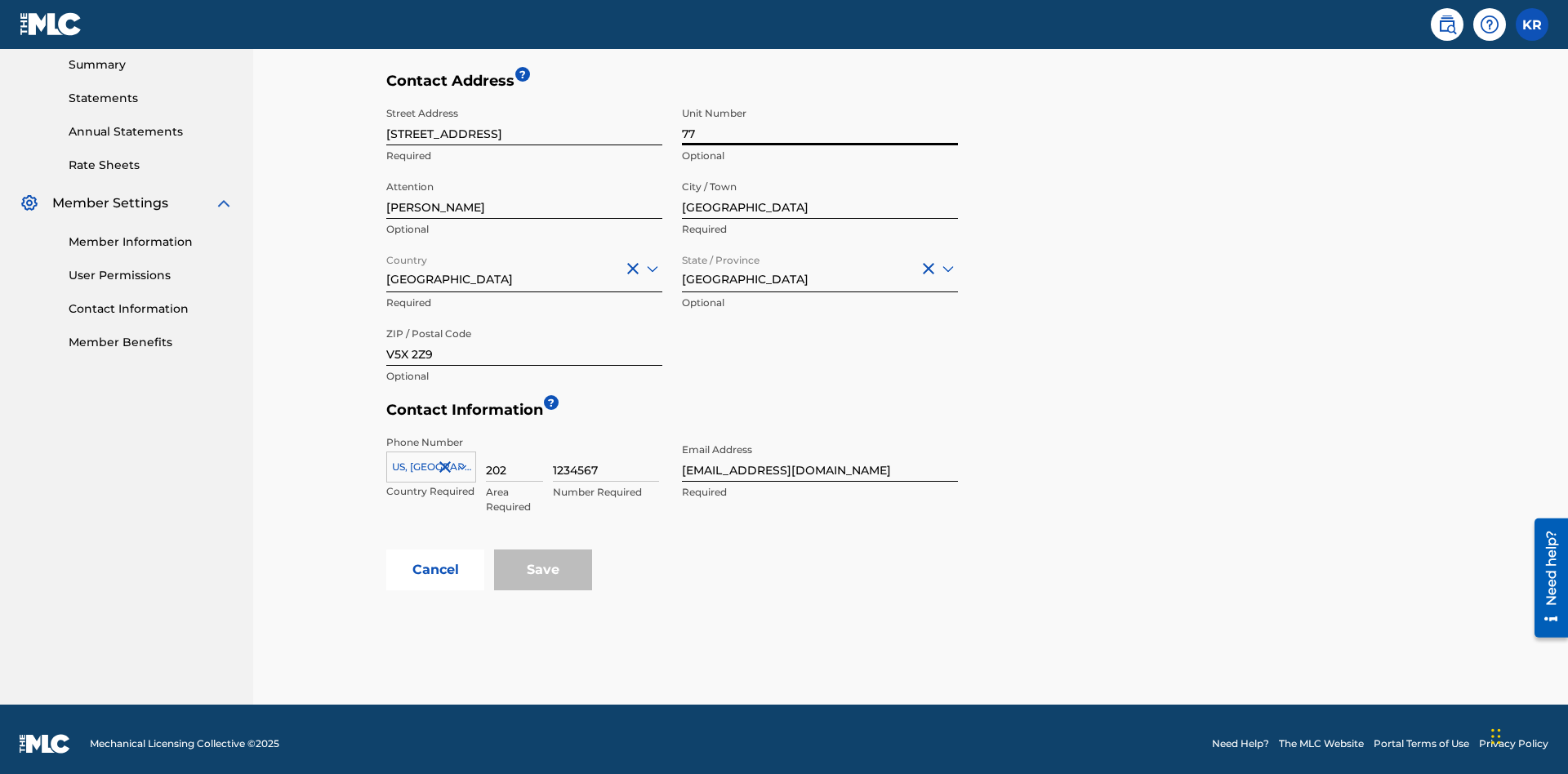
click at [524, 186] on input "[PERSON_NAME]" at bounding box center [524, 196] width 276 height 47
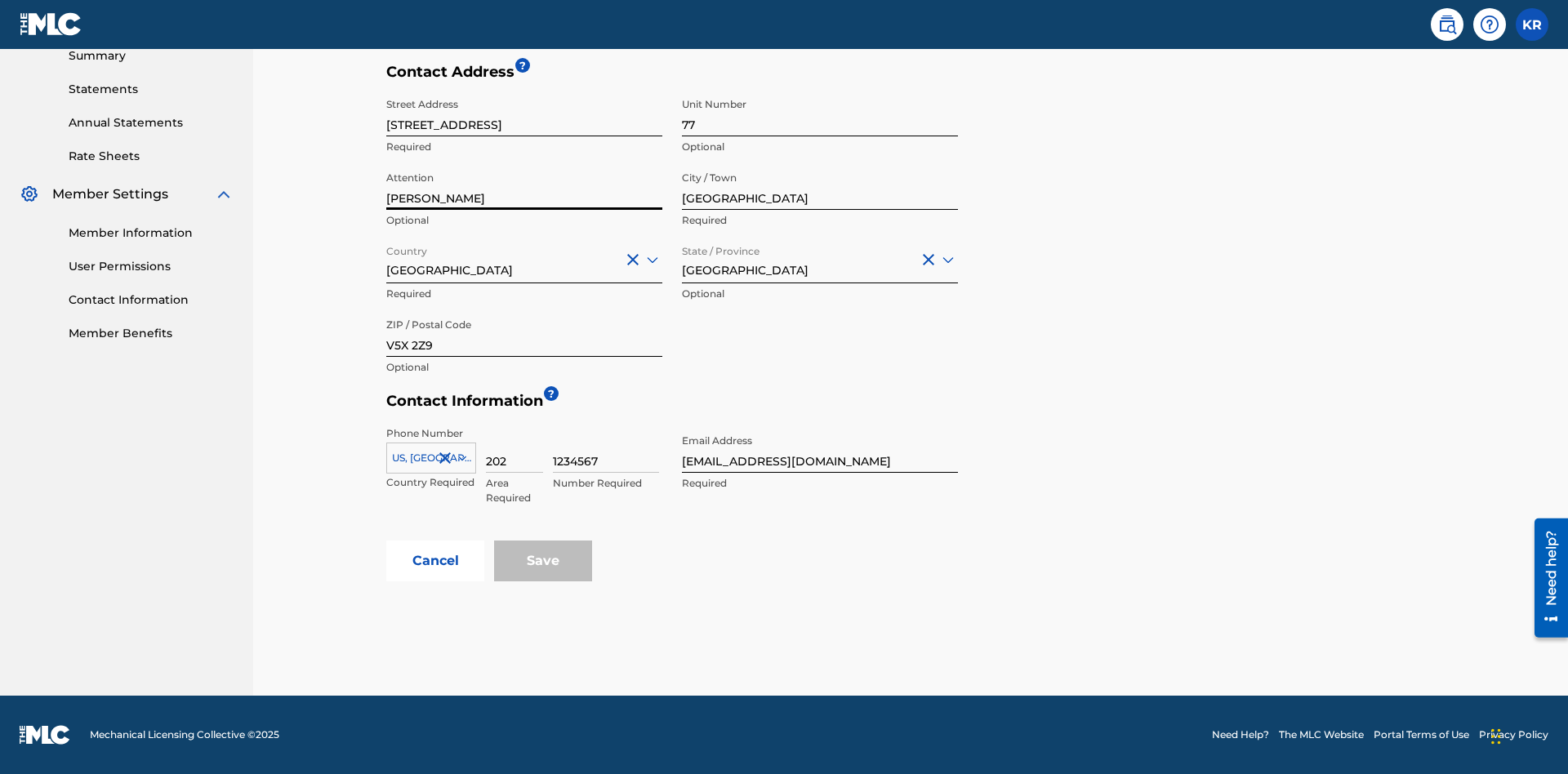
type input "[PERSON_NAME]"
click at [387, 259] on input "Country" at bounding box center [388, 259] width 3 height 17
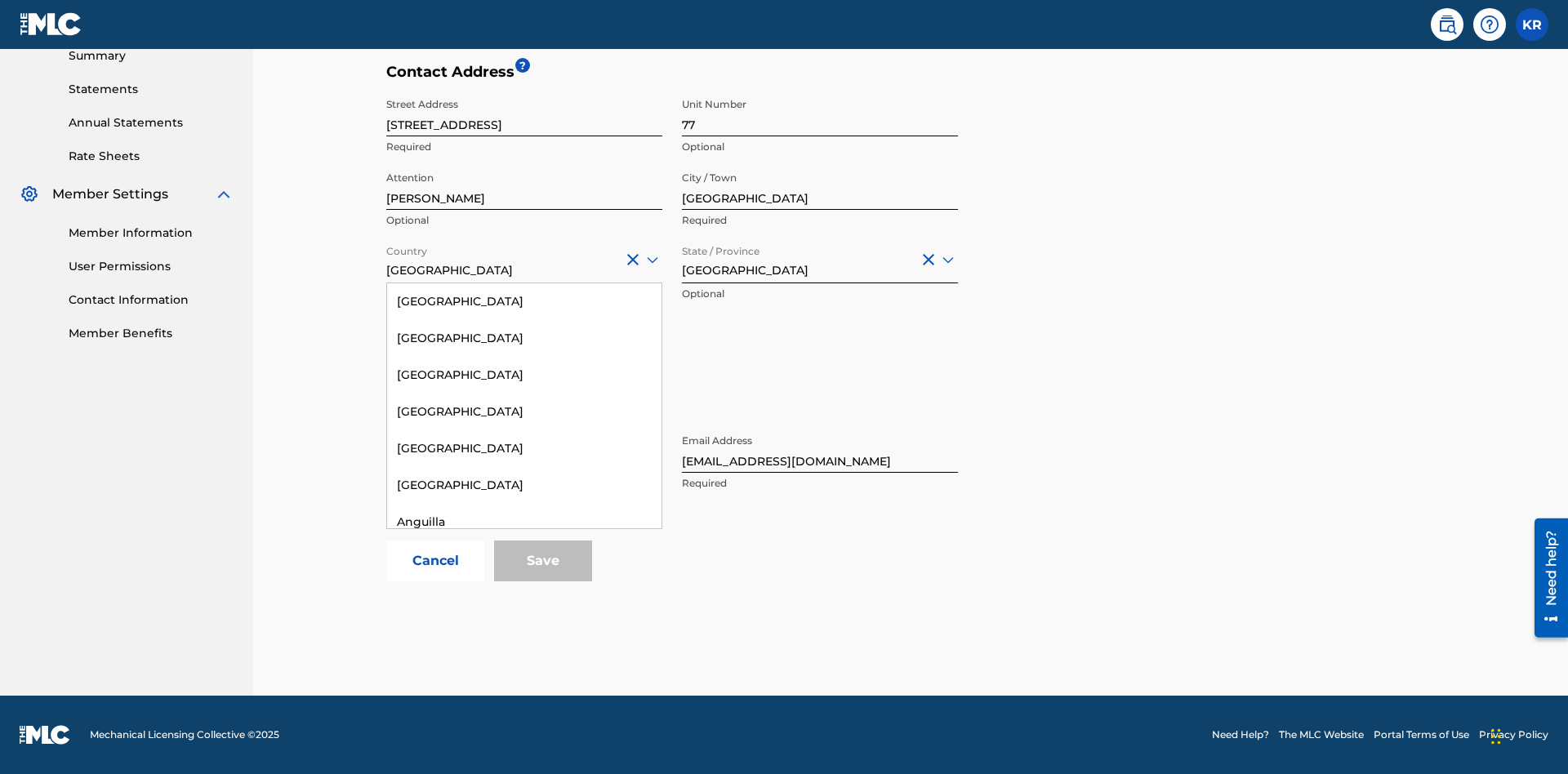
scroll to position [1053, 0]
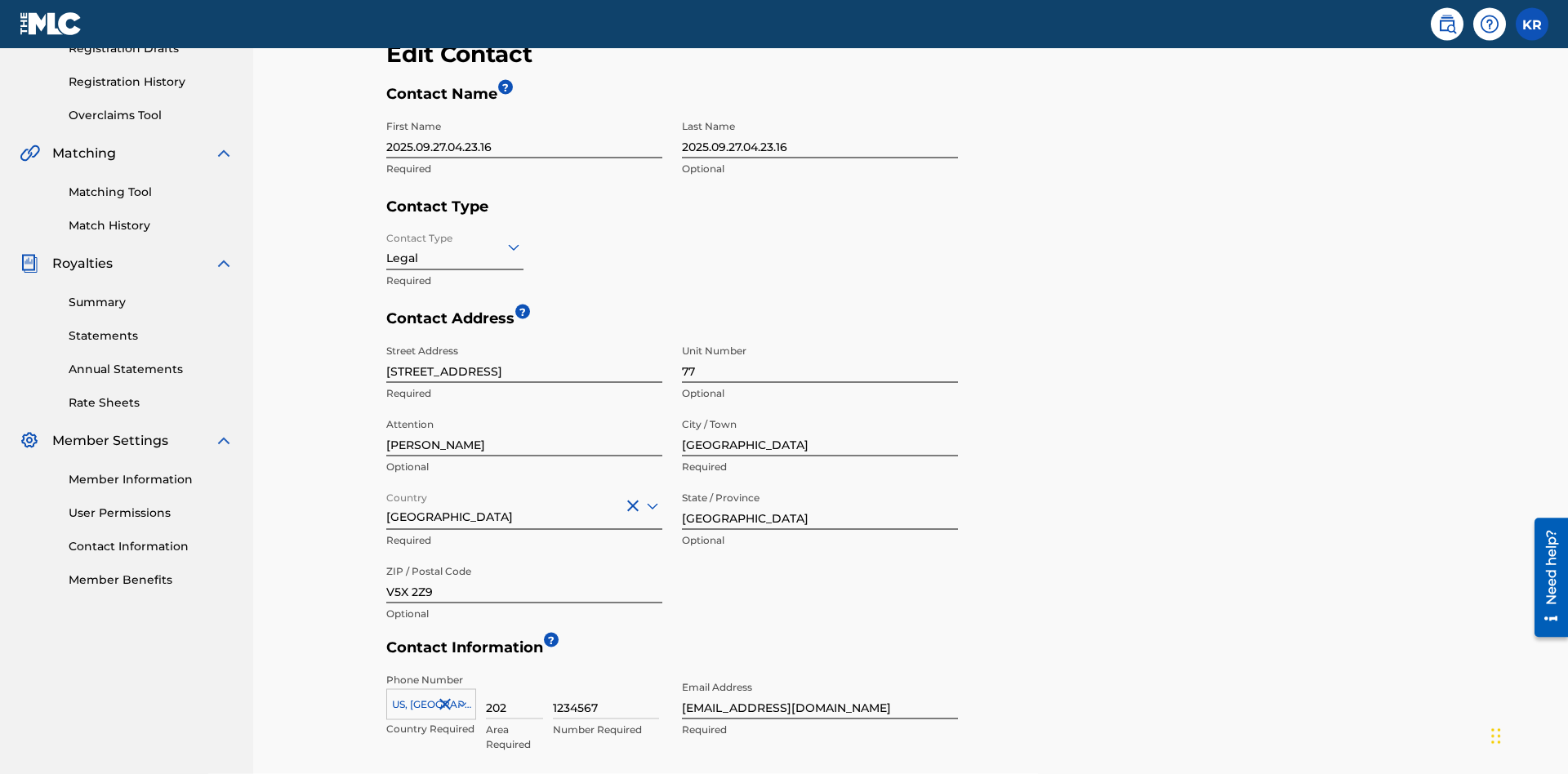
click at [820, 483] on input "[GEOGRAPHIC_DATA]" at bounding box center [819, 507] width 276 height 47
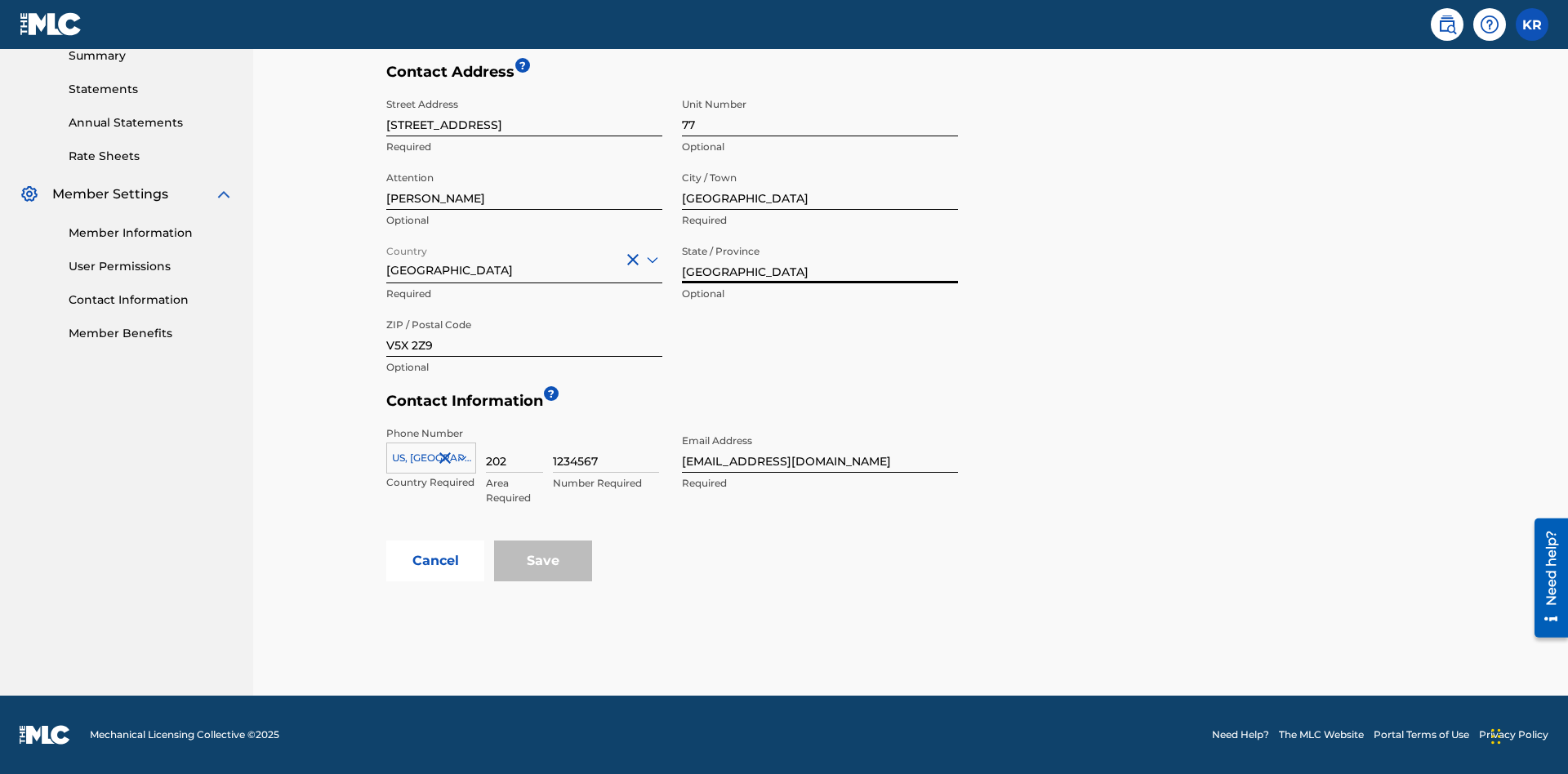
type input "[GEOGRAPHIC_DATA]"
click at [524, 333] on input "V5X 2Z9" at bounding box center [524, 333] width 276 height 47
type input "2060"
click at [459, 458] on icon at bounding box center [463, 458] width 8 height 5
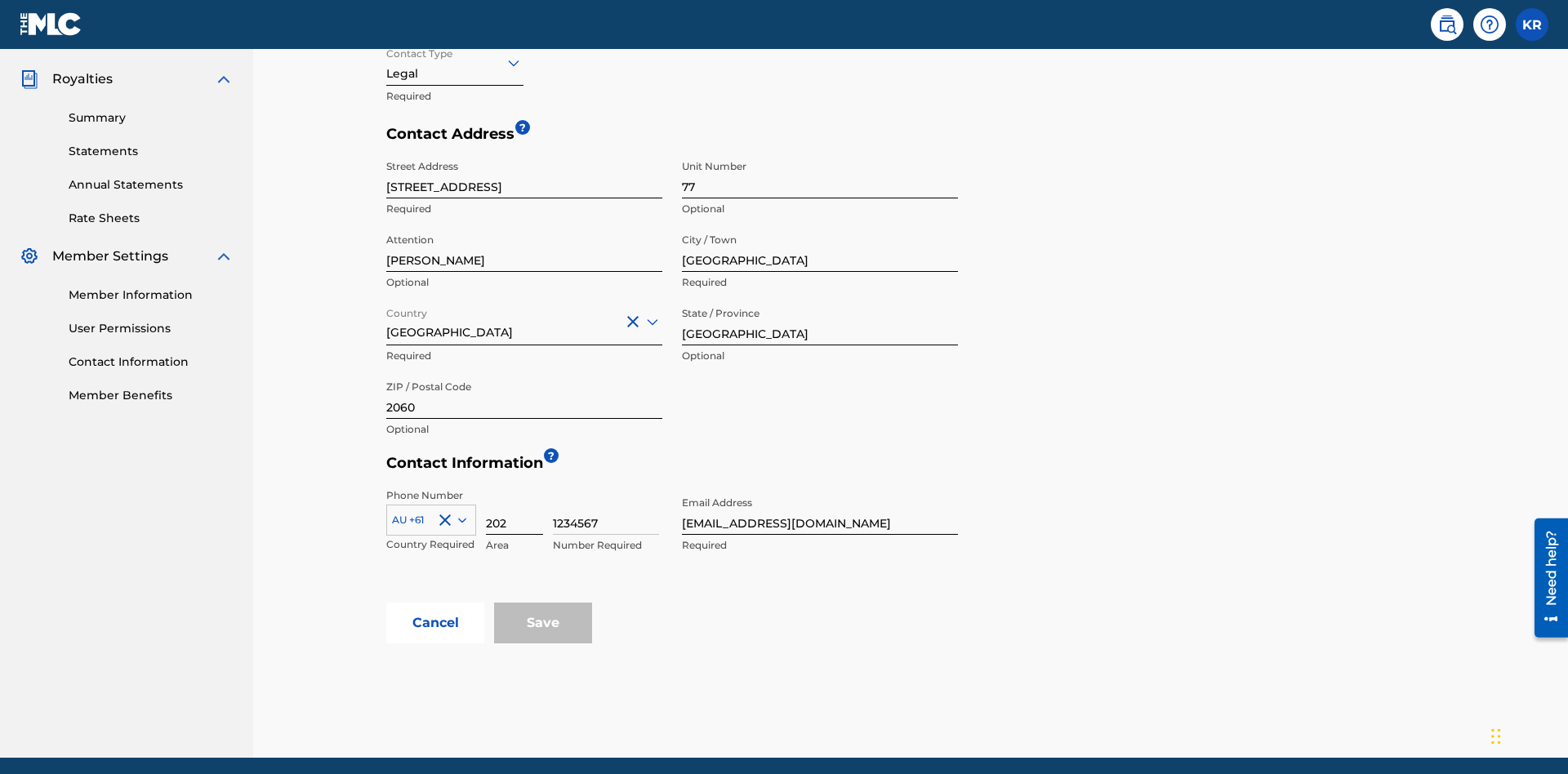
click at [514, 488] on input "202" at bounding box center [514, 512] width 58 height 47
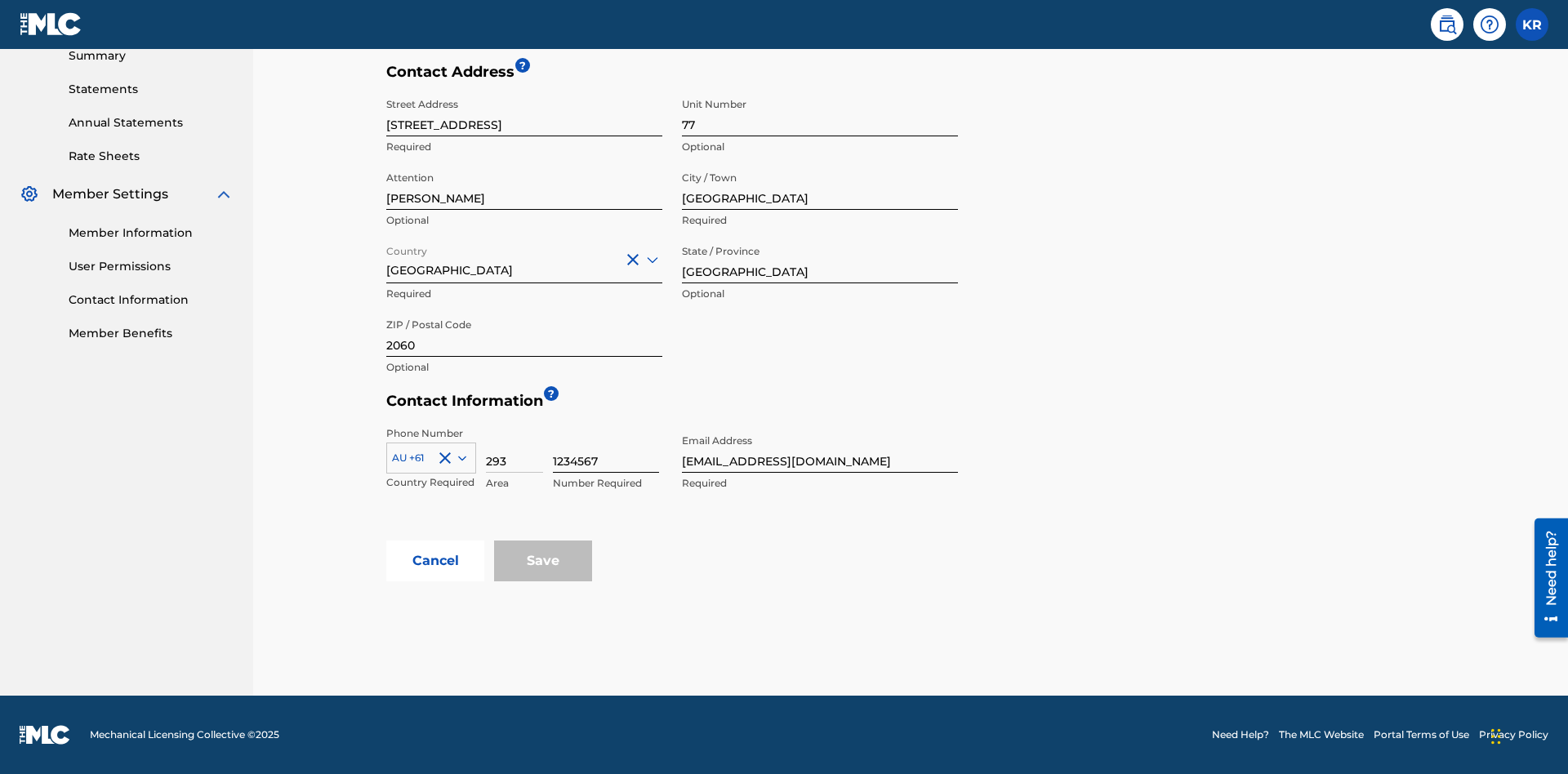
type input "293"
click at [606, 449] on input "1234567" at bounding box center [605, 449] width 106 height 47
type input "9196900"
click at [820, 449] on input "[EMAIL_ADDRESS][DOMAIN_NAME]" at bounding box center [819, 449] width 276 height 47
type input "[EMAIL_ADDRESS][DOMAIN_NAME]"
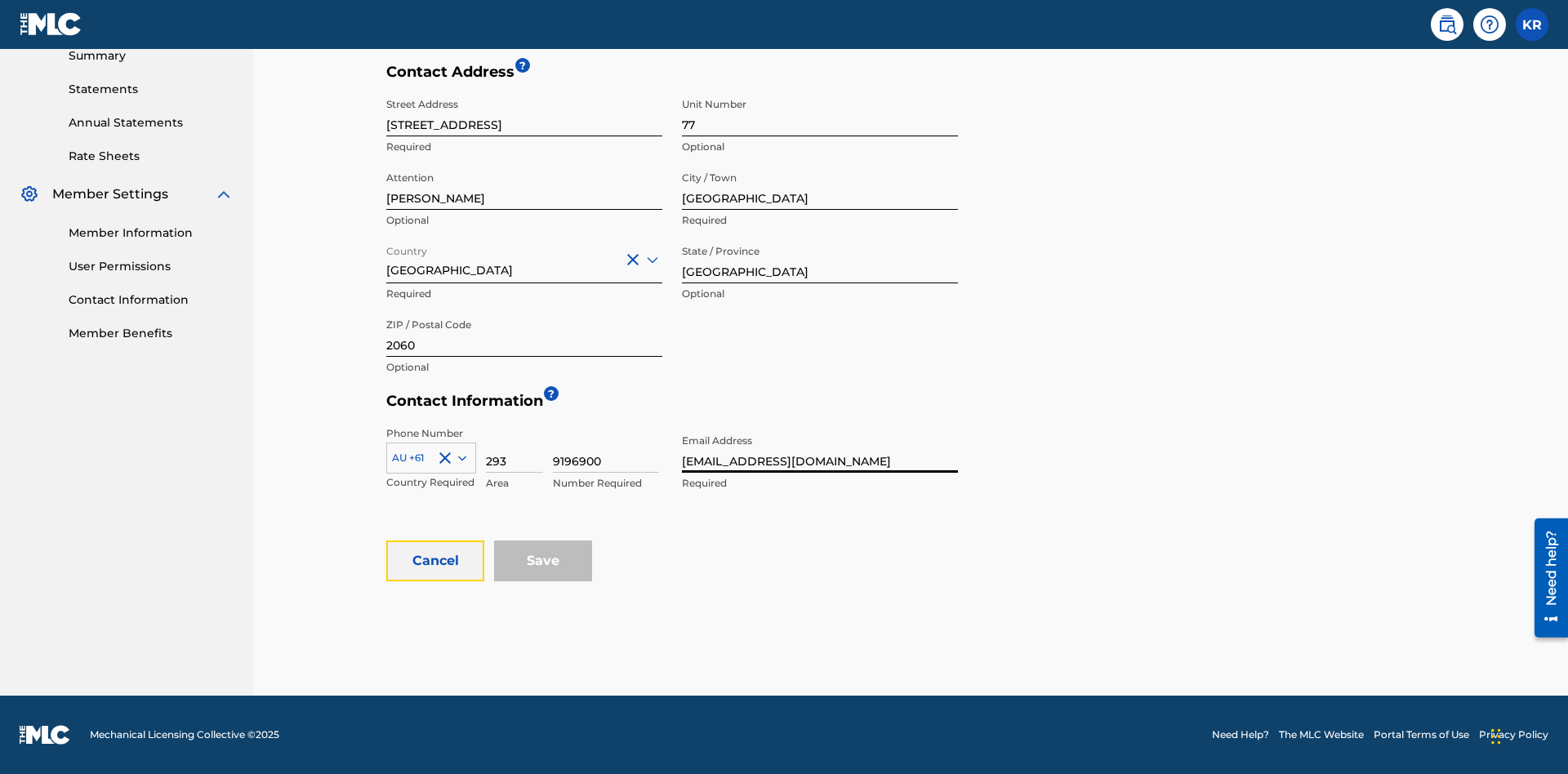
click at [435, 561] on button "Cancel" at bounding box center [435, 561] width 98 height 41
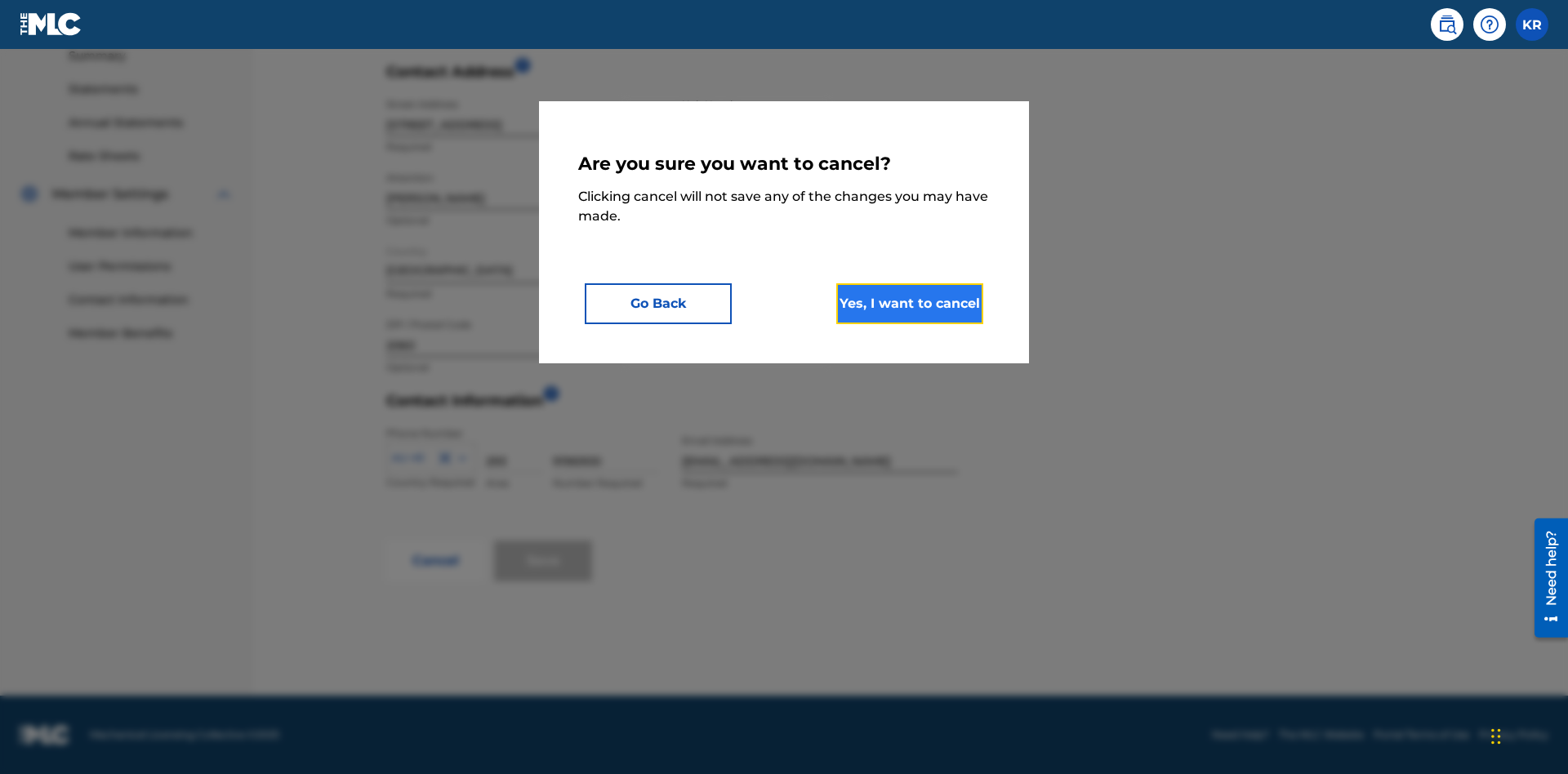
click at [909, 302] on button "Yes, I want to cancel" at bounding box center [909, 303] width 147 height 41
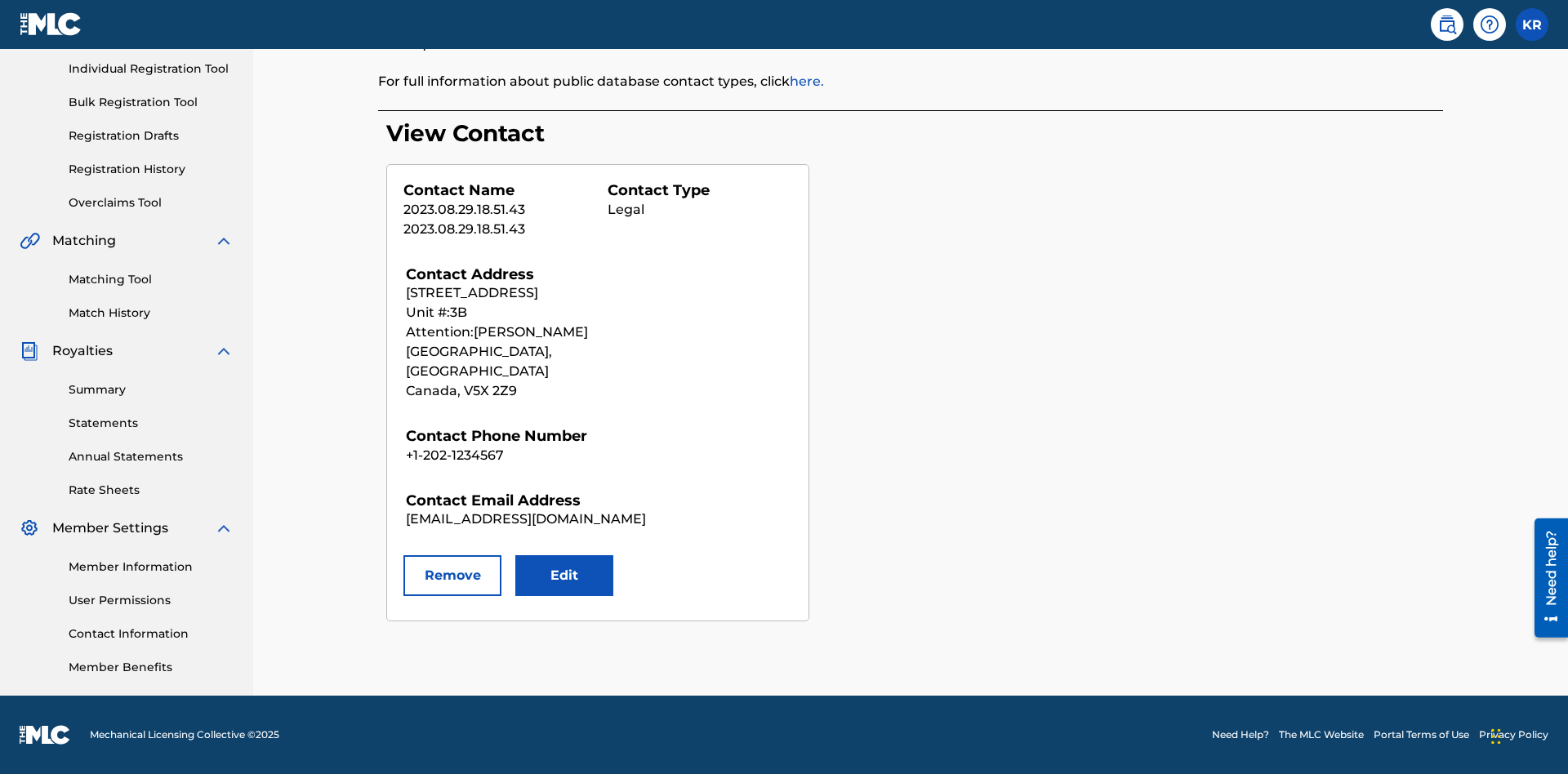
scroll to position [205, 0]
